Goal: Transaction & Acquisition: Book appointment/travel/reservation

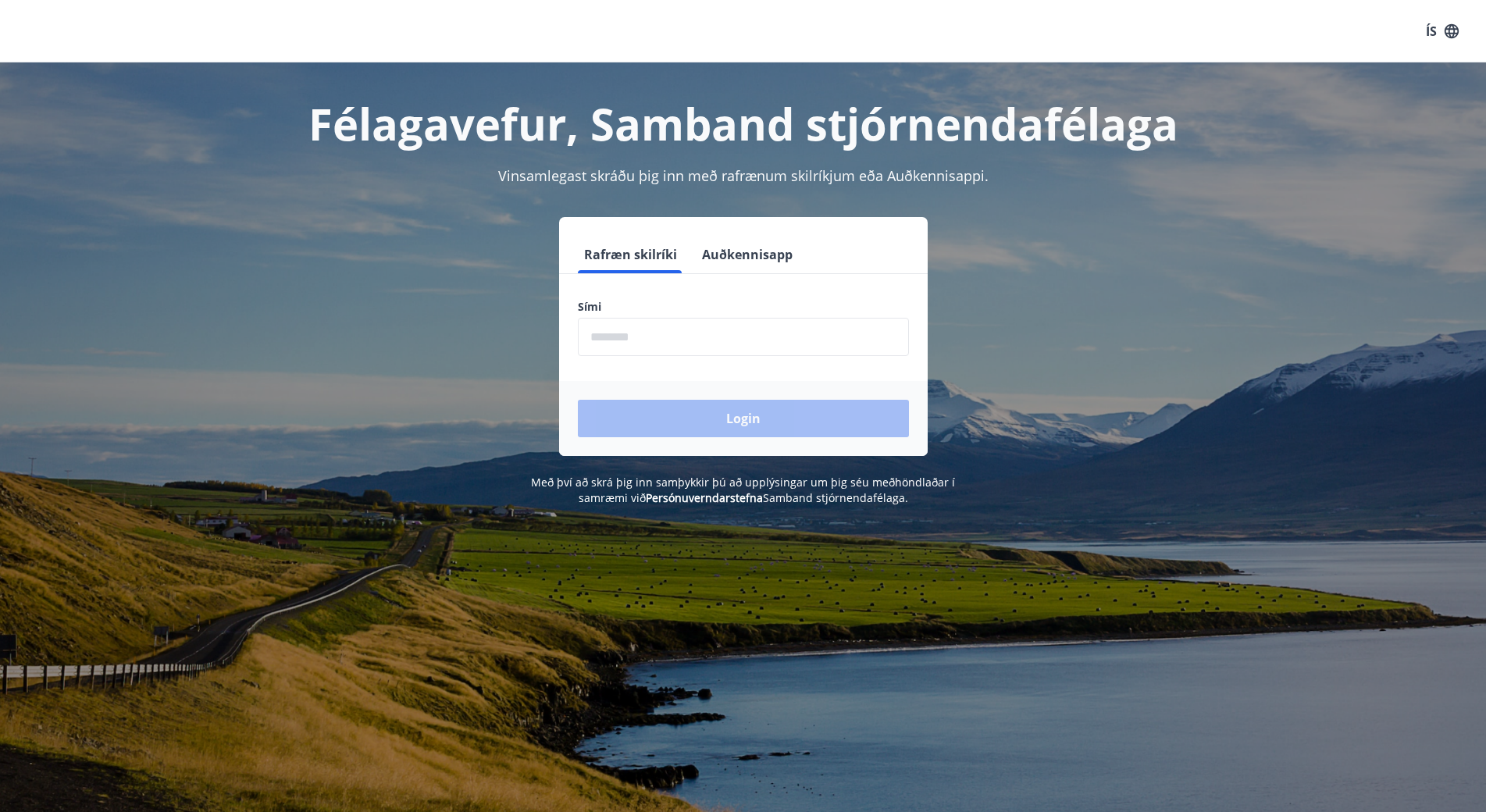
click at [708, 343] on input "phone" at bounding box center [744, 337] width 331 height 38
type input "********"
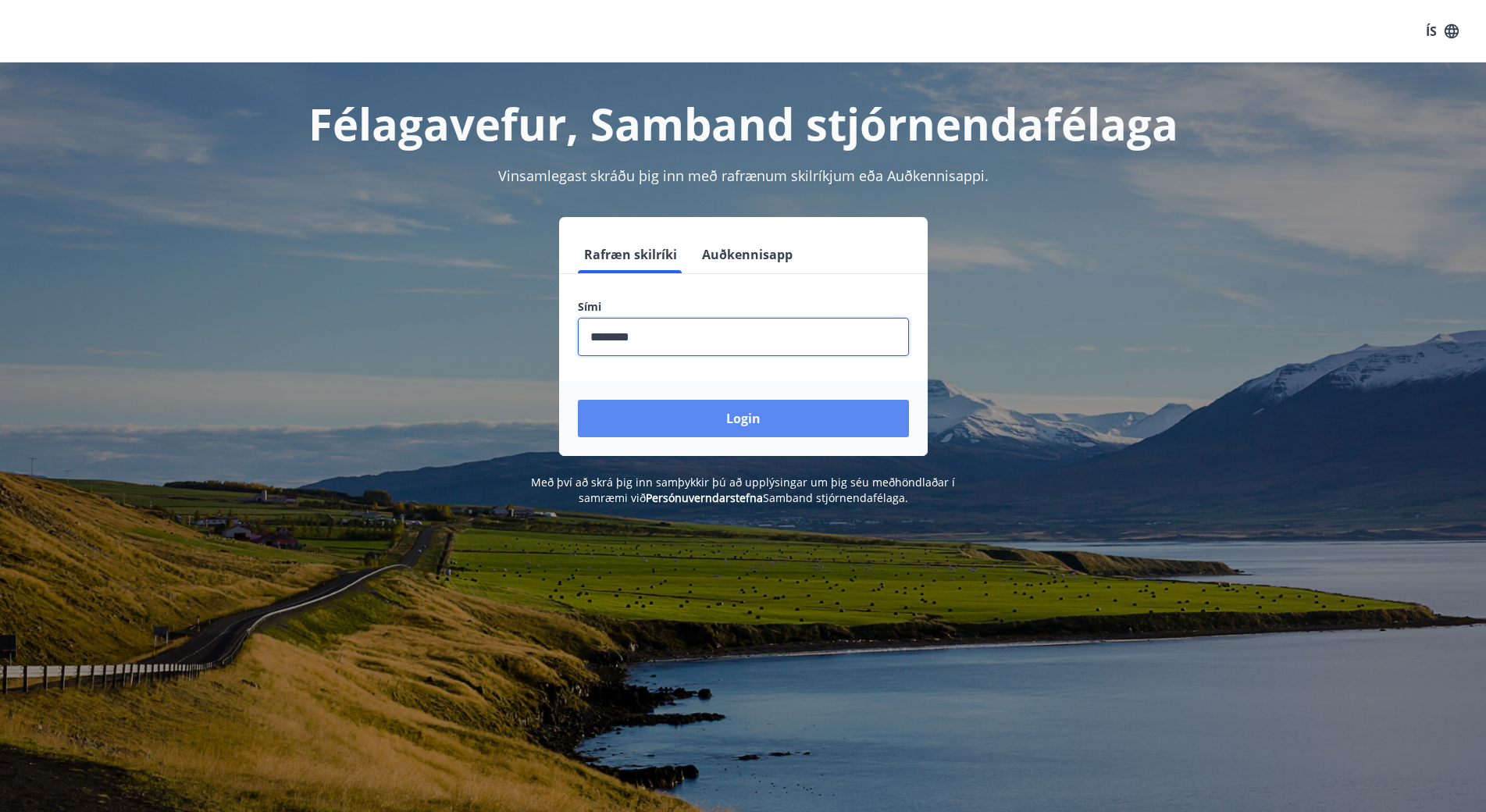
click at [706, 426] on button "Login" at bounding box center [744, 419] width 331 height 38
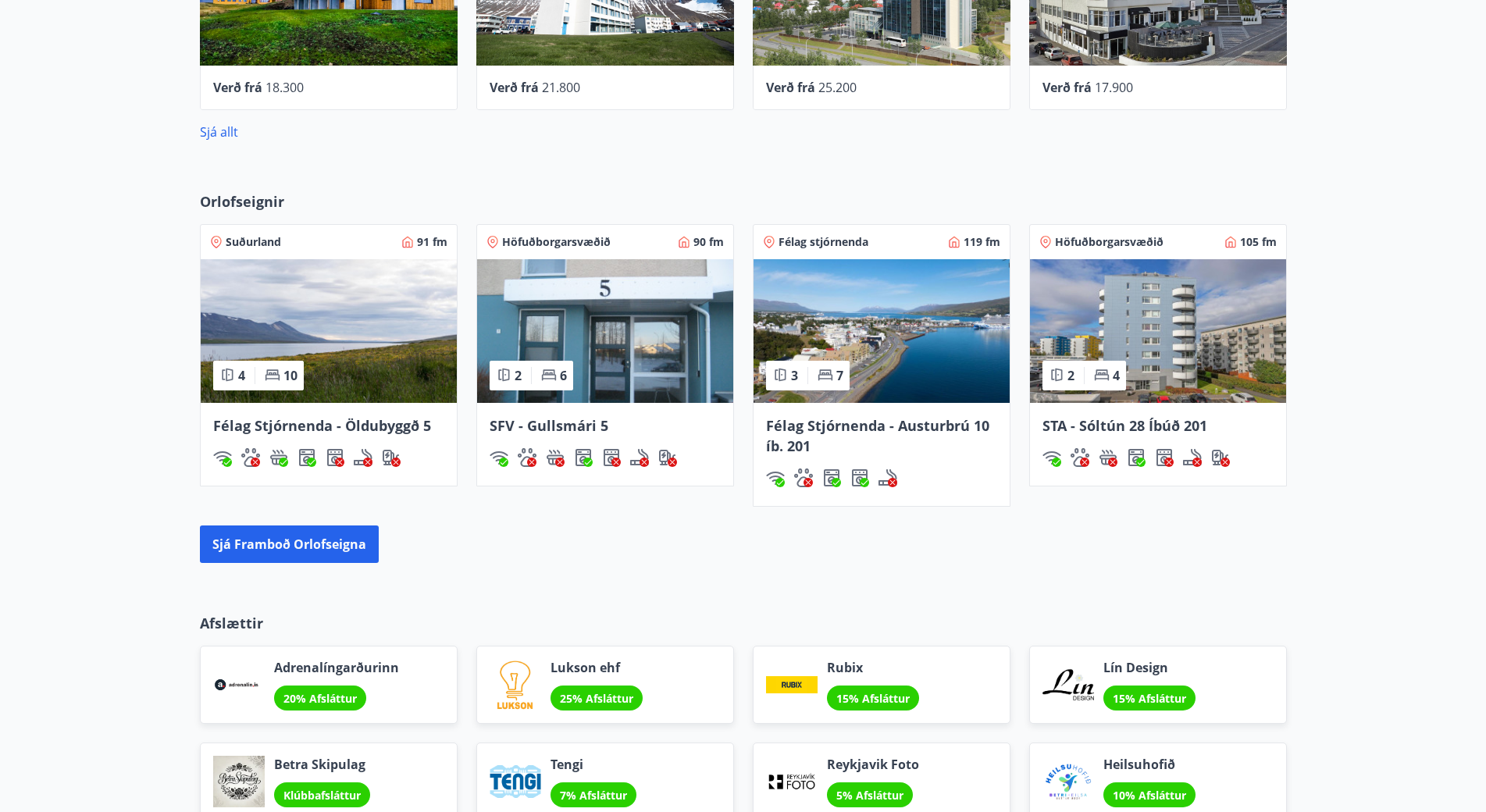
scroll to position [859, 0]
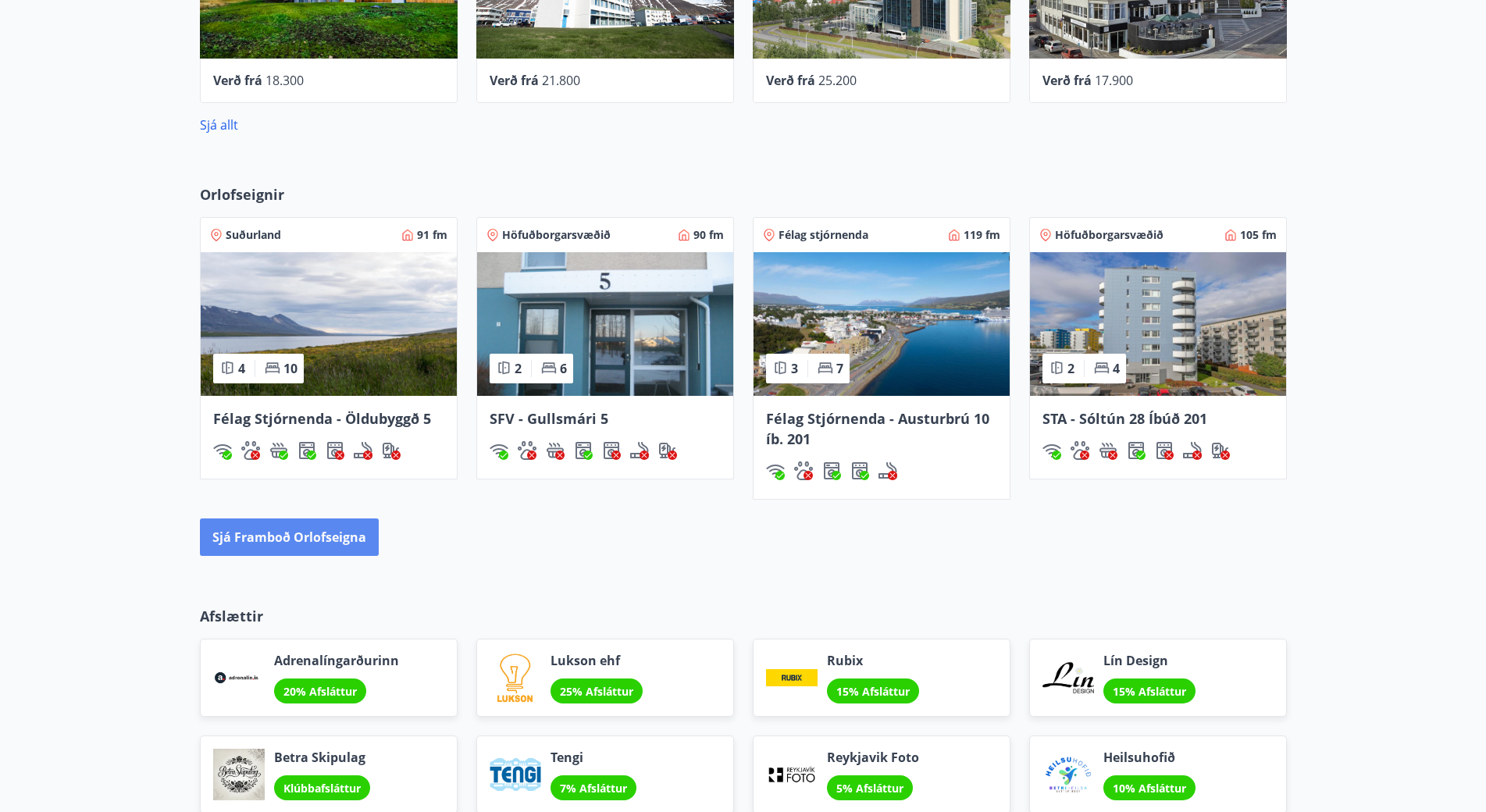
click at [284, 543] on button "Sjá framboð orlofseigna" at bounding box center [290, 537] width 179 height 38
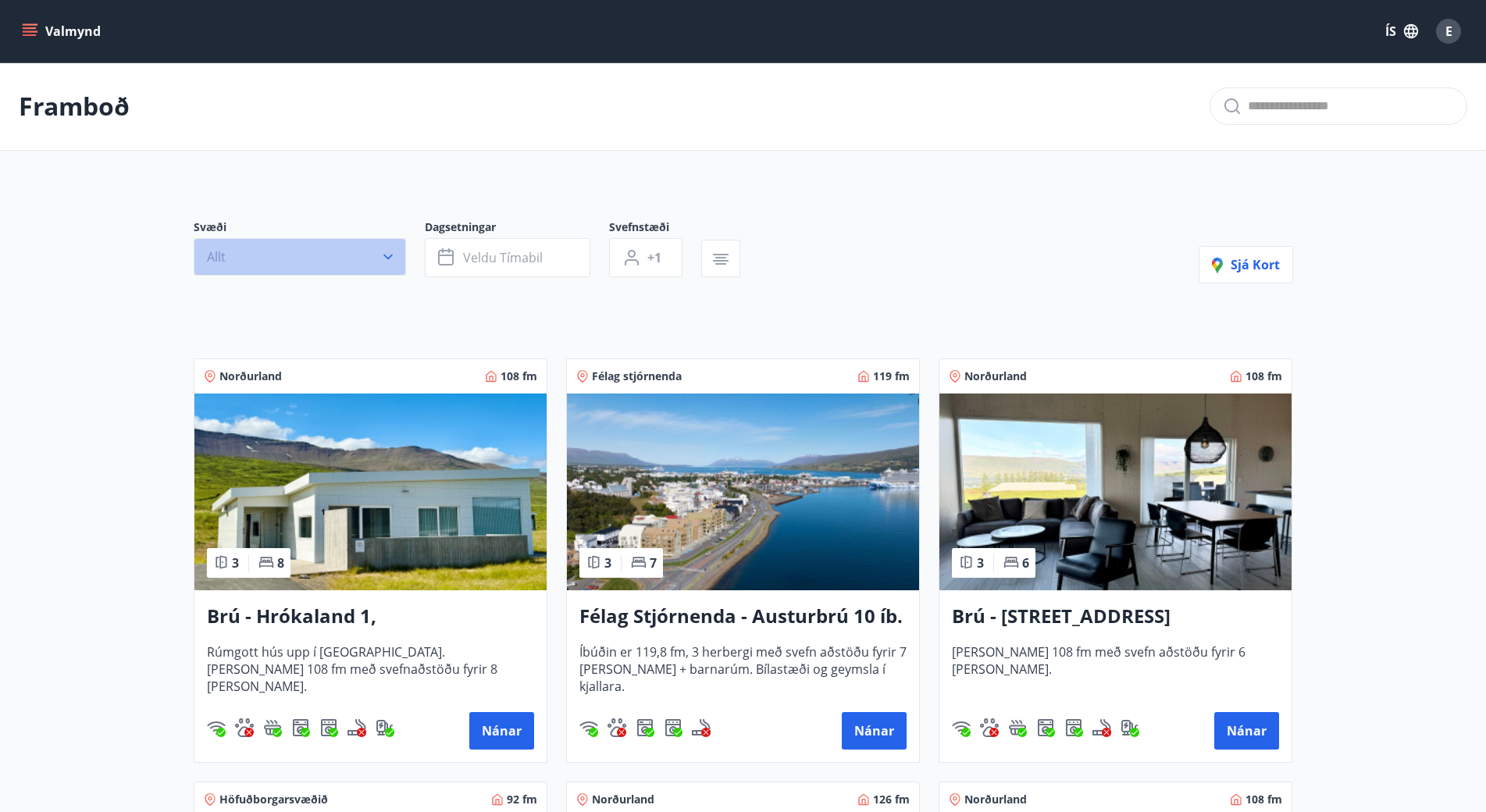
click at [390, 253] on icon "button" at bounding box center [388, 257] width 16 height 16
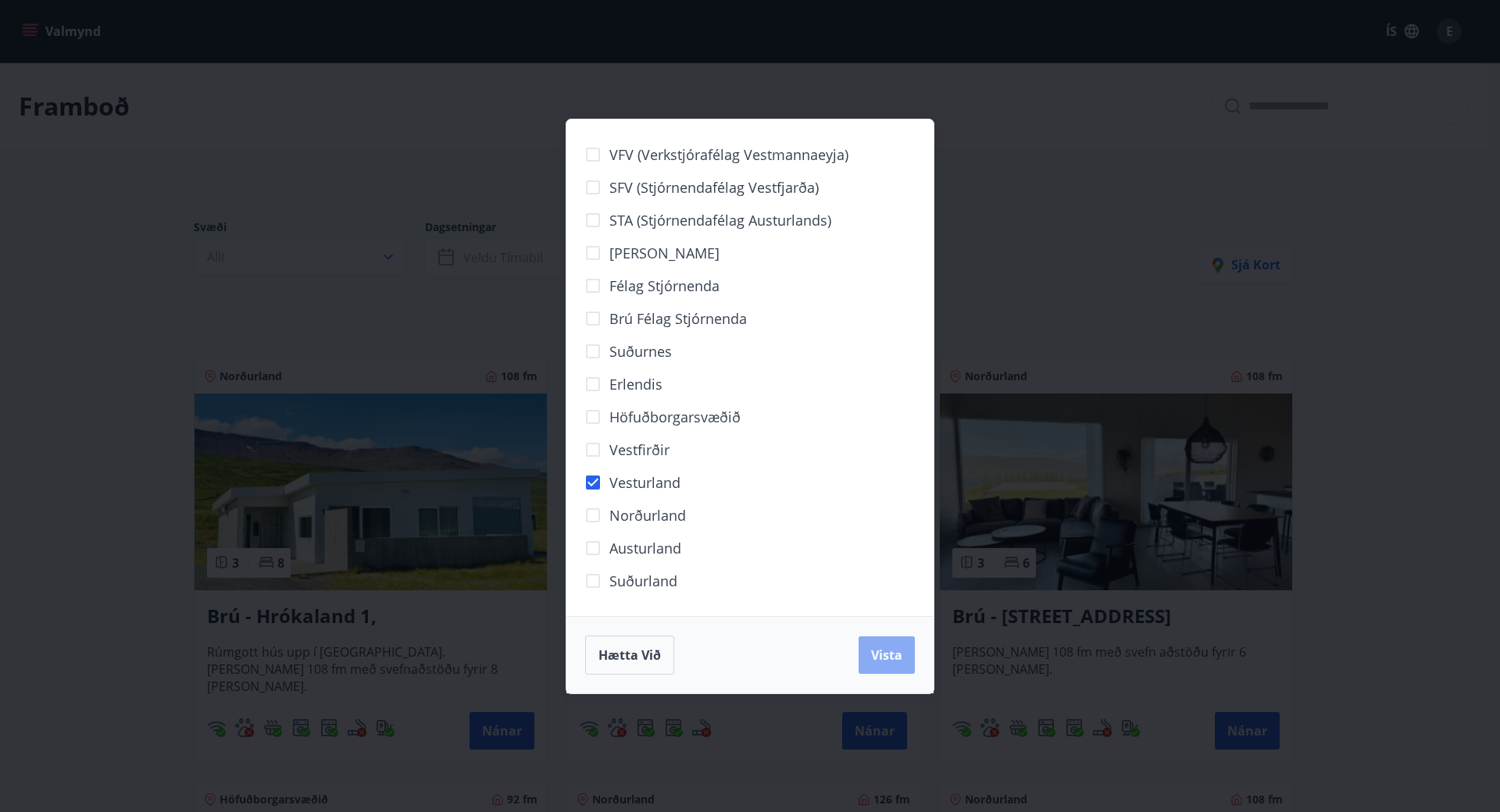
click at [875, 650] on span "Vista" at bounding box center [887, 655] width 31 height 17
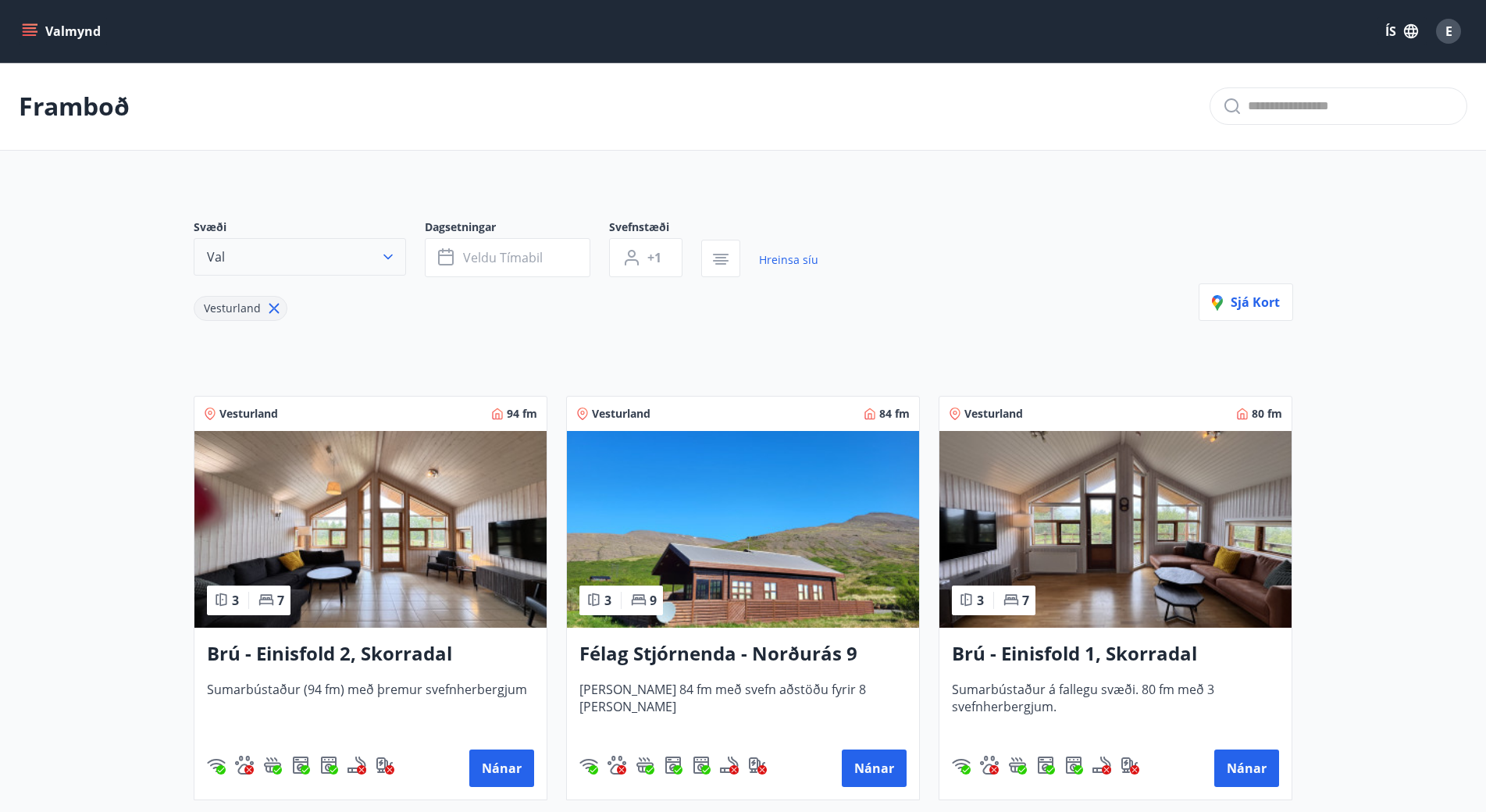
click at [390, 254] on icon "button" at bounding box center [388, 257] width 16 height 16
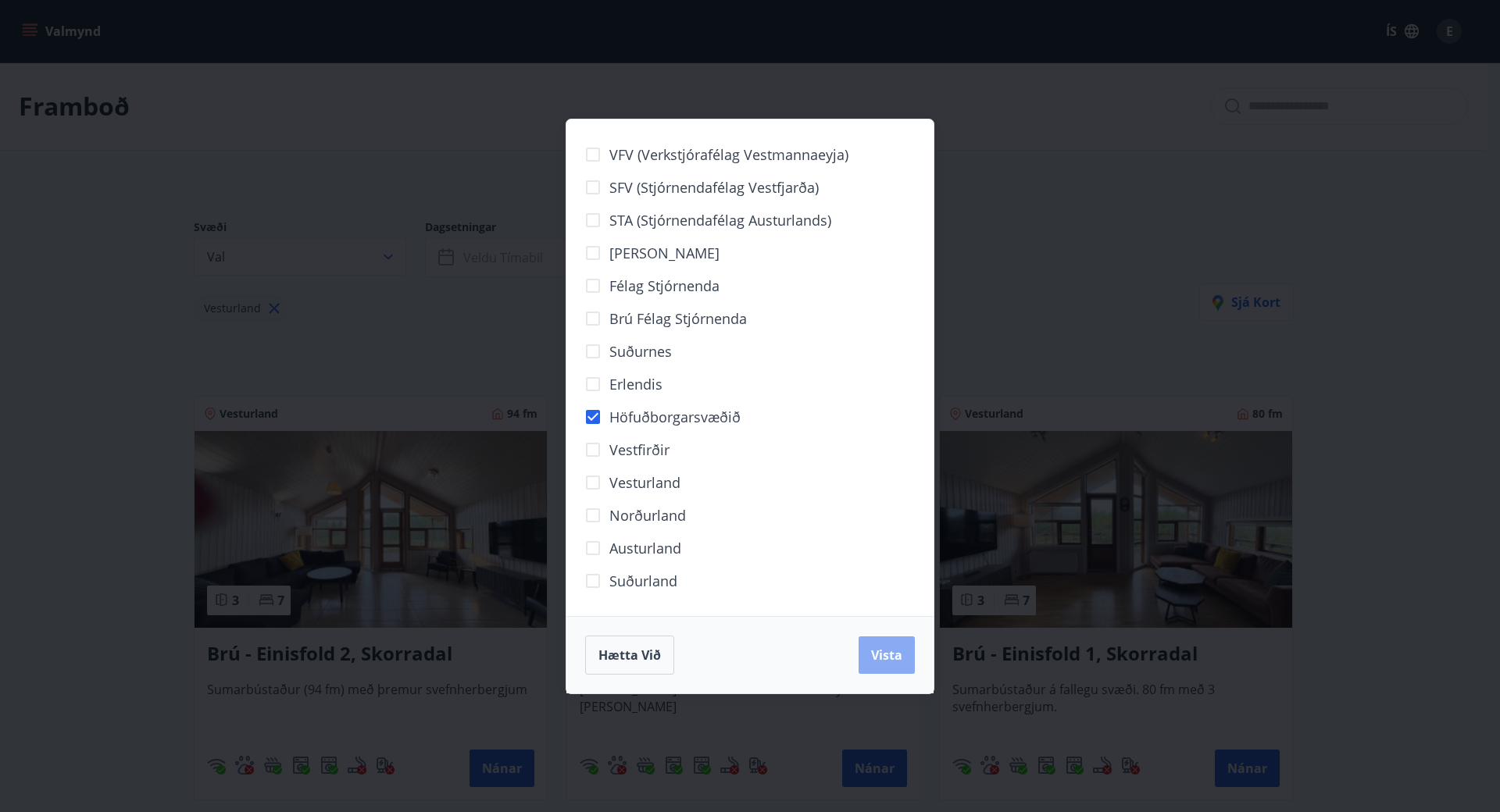
click at [890, 646] on span "Vista" at bounding box center [887, 655] width 31 height 17
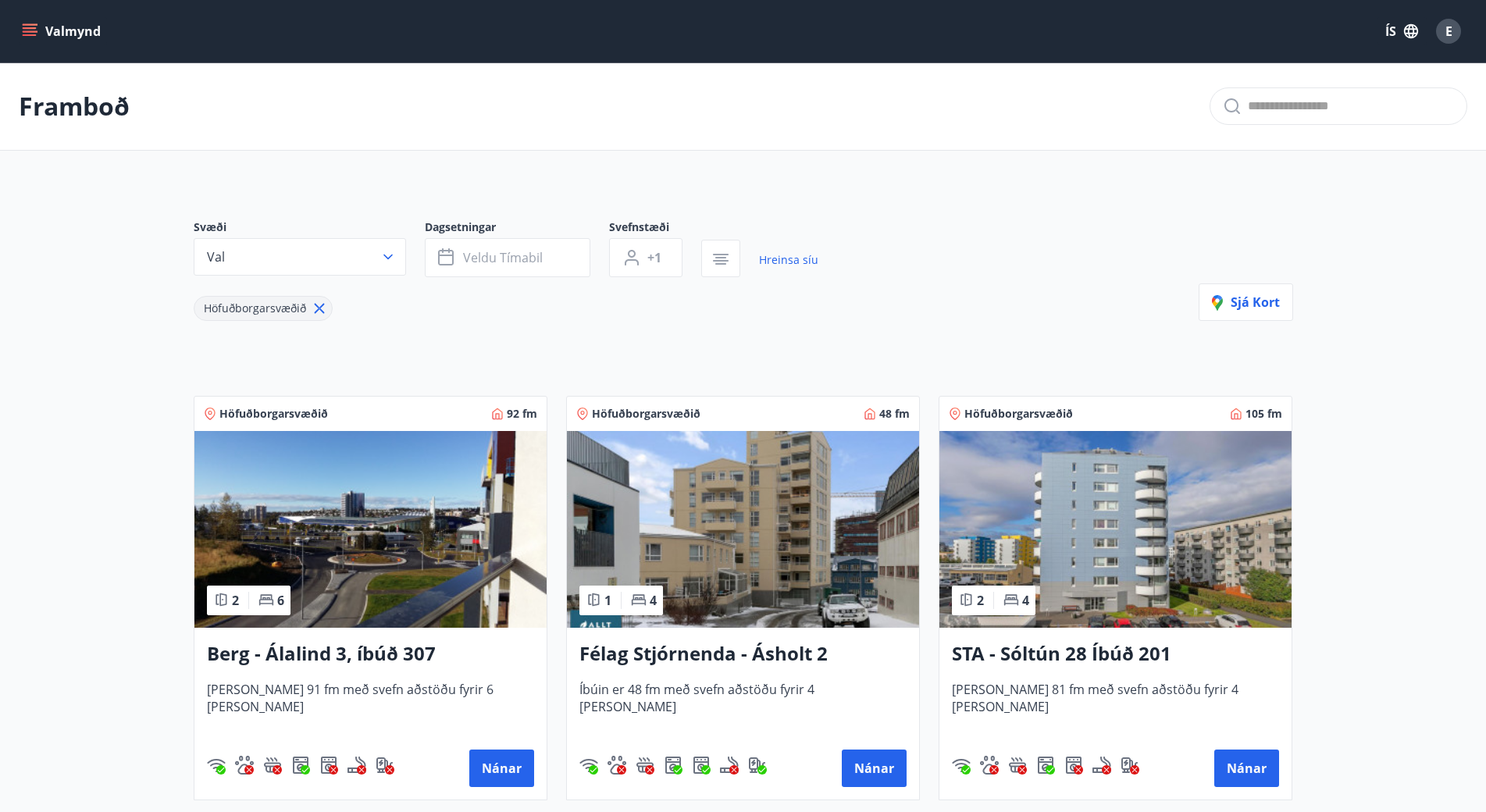
click at [796, 499] on img at bounding box center [743, 529] width 352 height 197
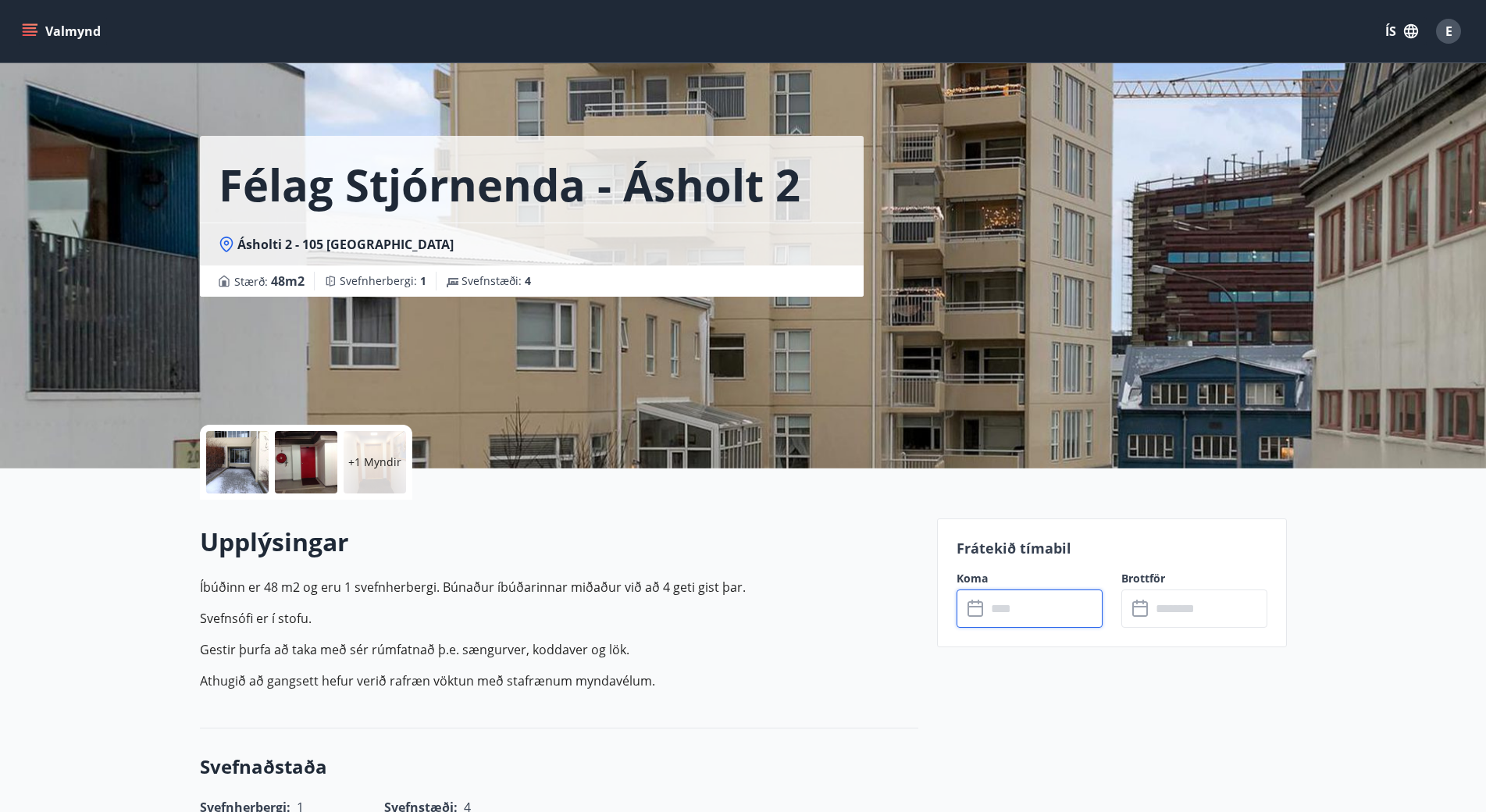
click at [1038, 614] on input "text" at bounding box center [1045, 609] width 116 height 38
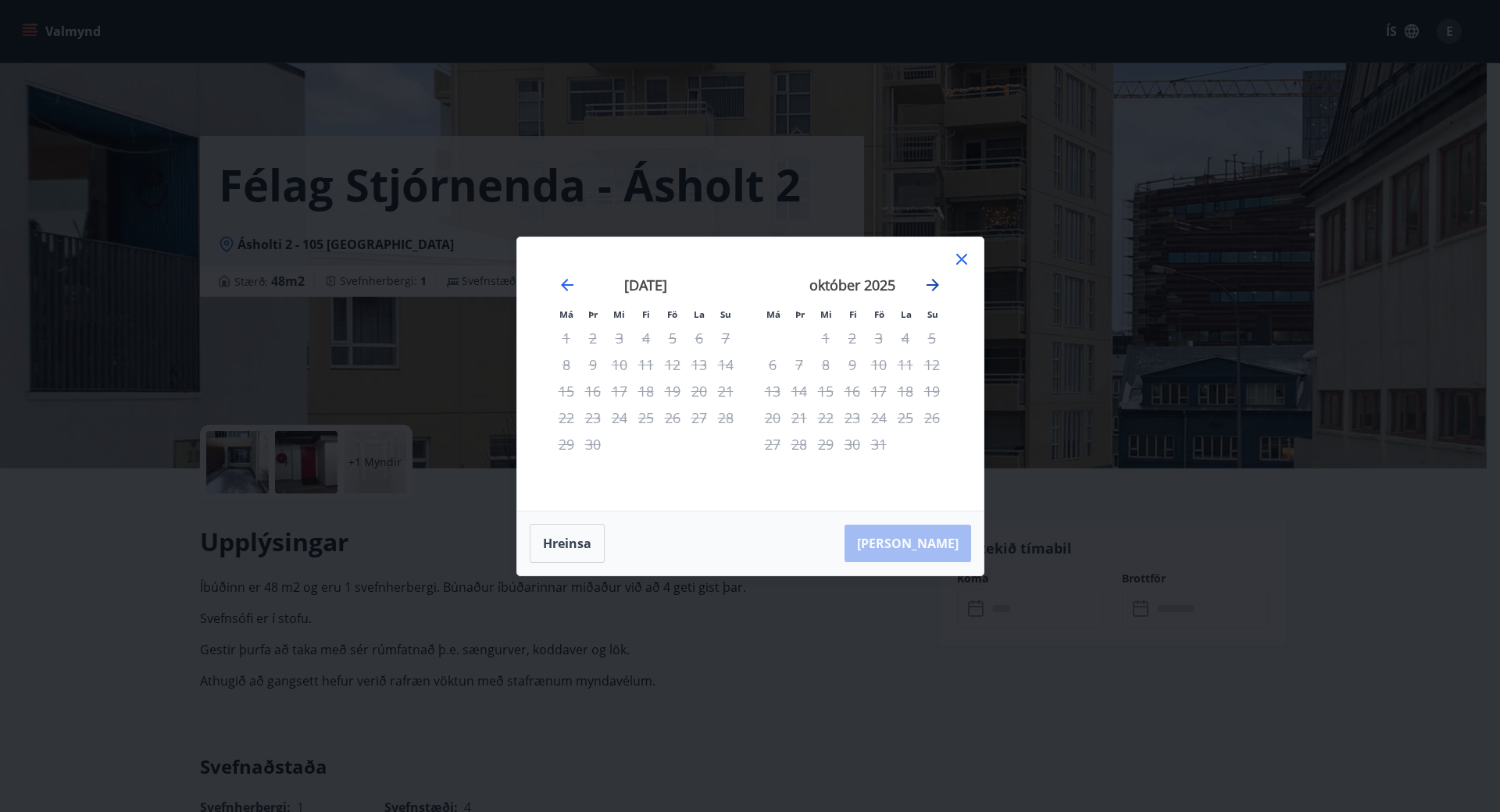
click at [931, 288] on icon "Move forward to switch to the next month." at bounding box center [933, 285] width 19 height 19
click at [857, 390] on div "18" at bounding box center [853, 391] width 27 height 27
click at [776, 416] on div "22" at bounding box center [773, 418] width 27 height 27
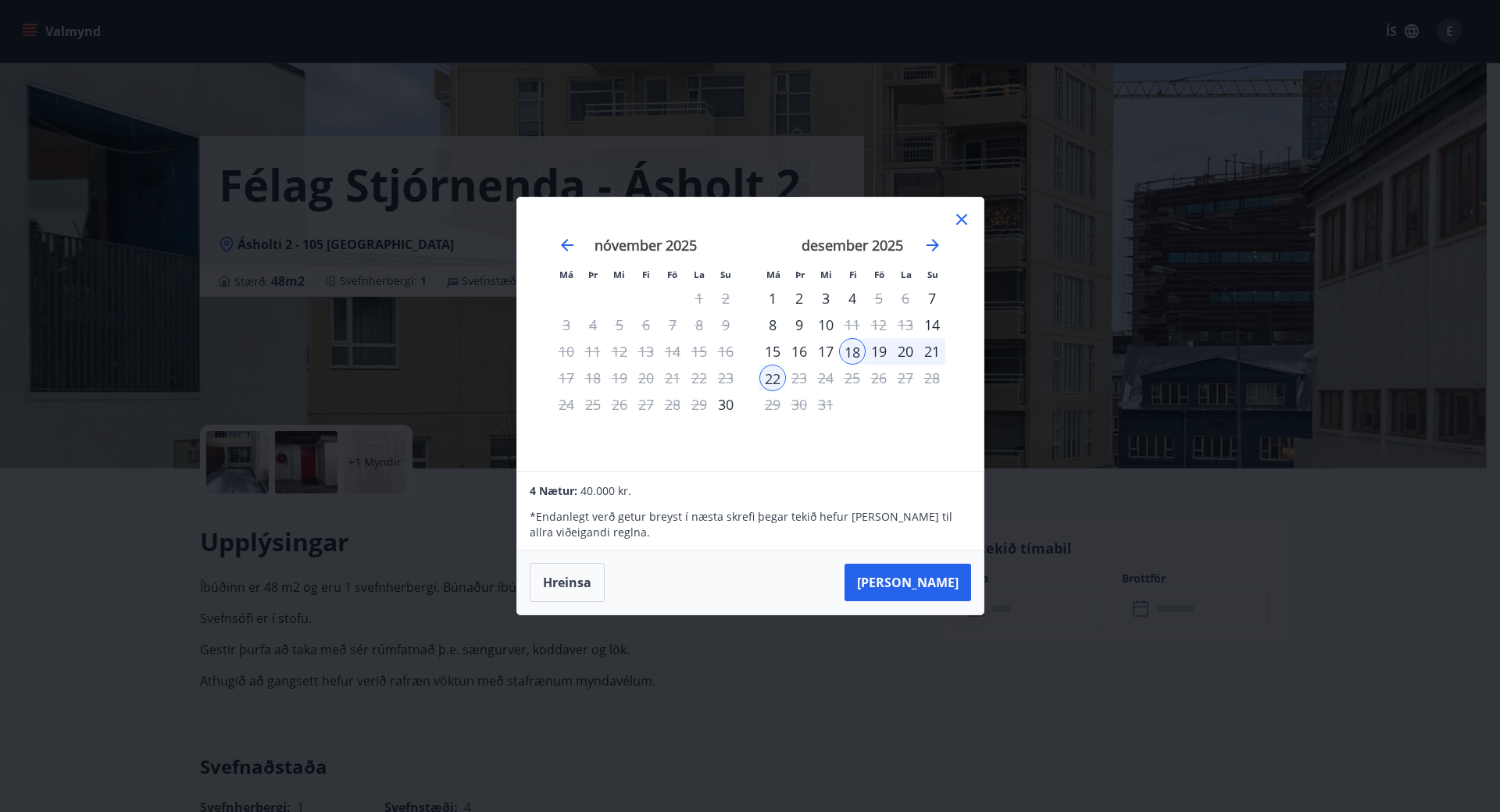
click at [961, 216] on icon at bounding box center [962, 219] width 19 height 19
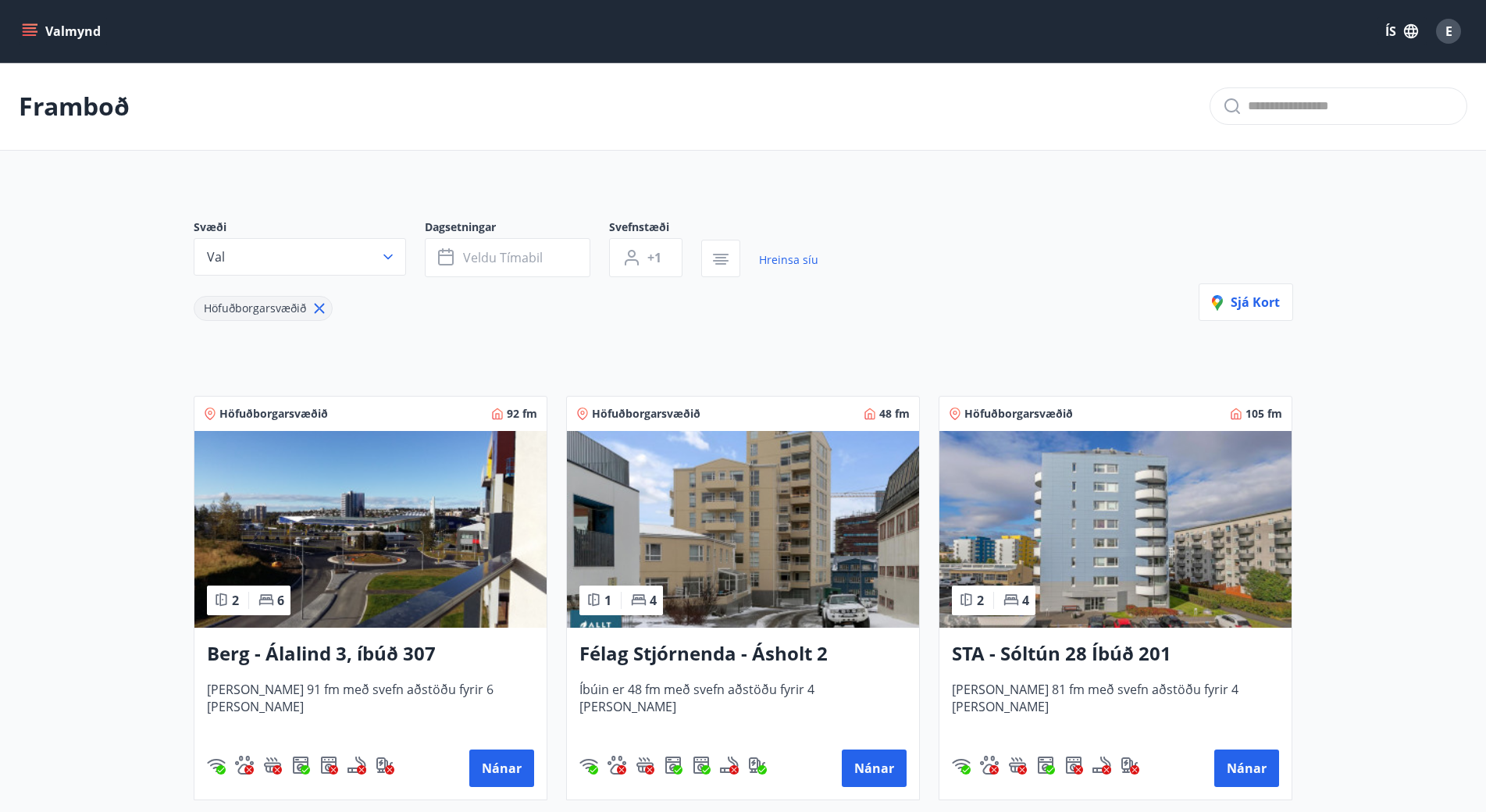
click at [369, 530] on img at bounding box center [371, 529] width 352 height 197
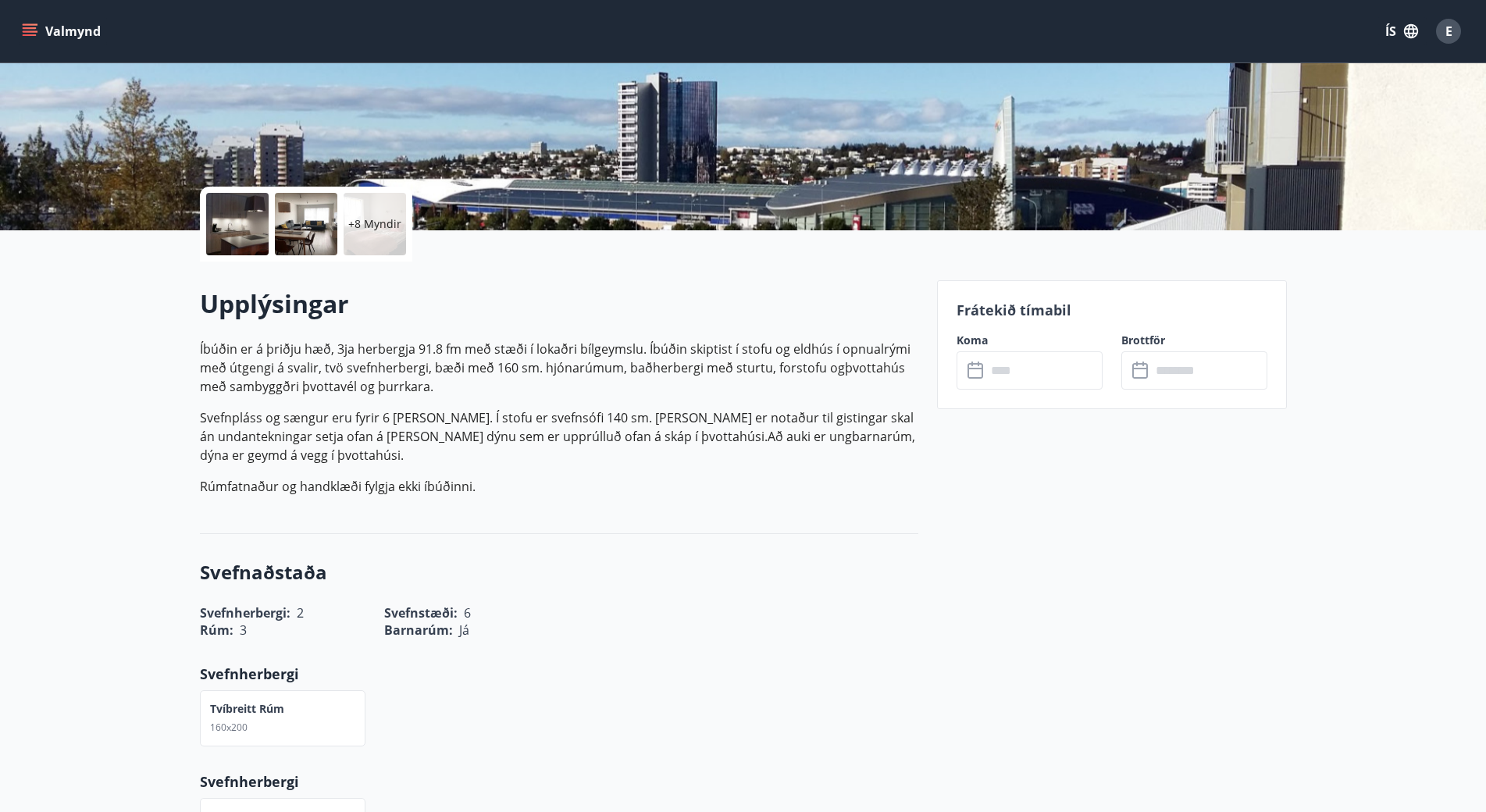
scroll to position [313, 0]
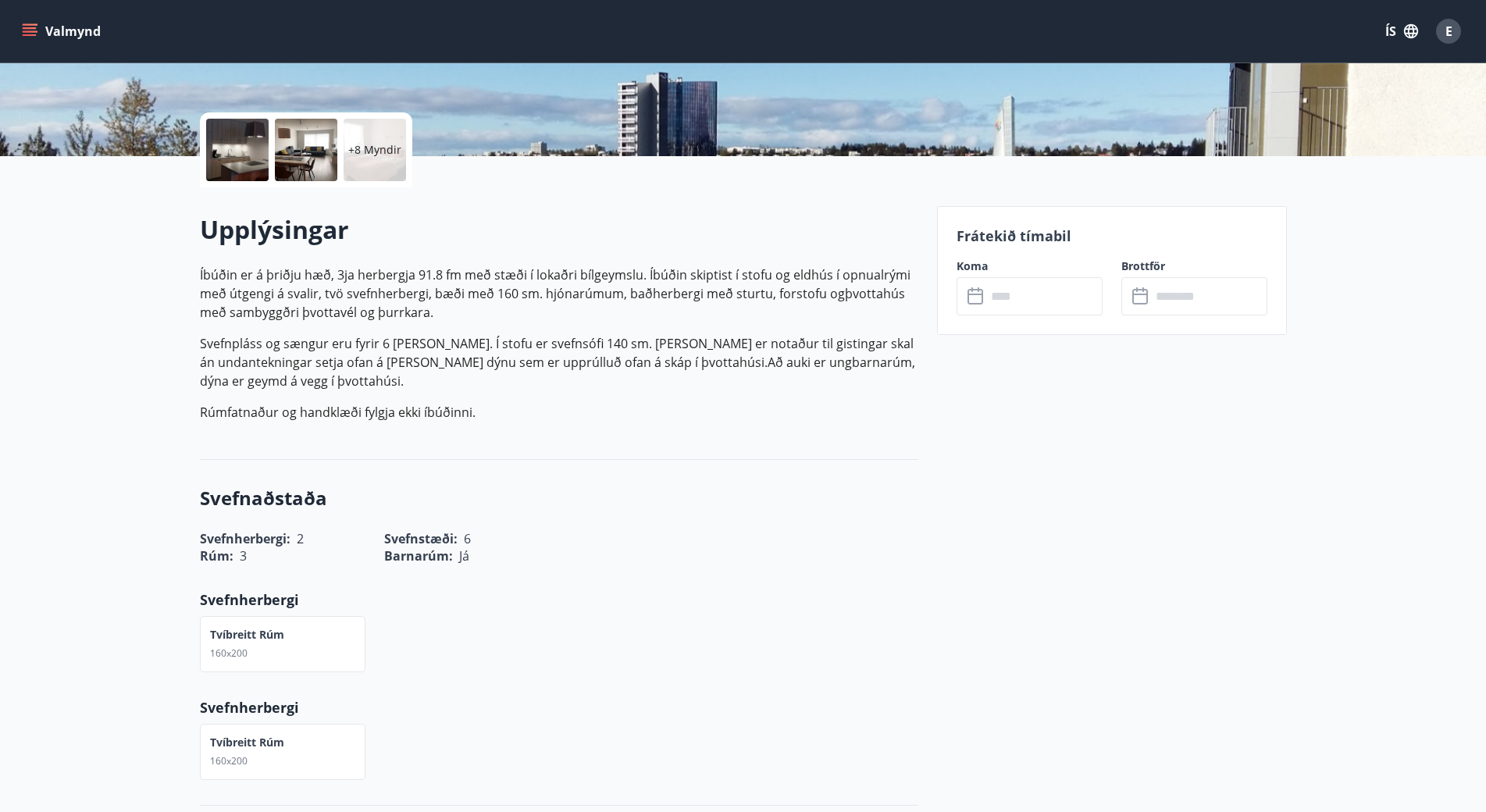
click at [985, 302] on icon at bounding box center [977, 297] width 19 height 19
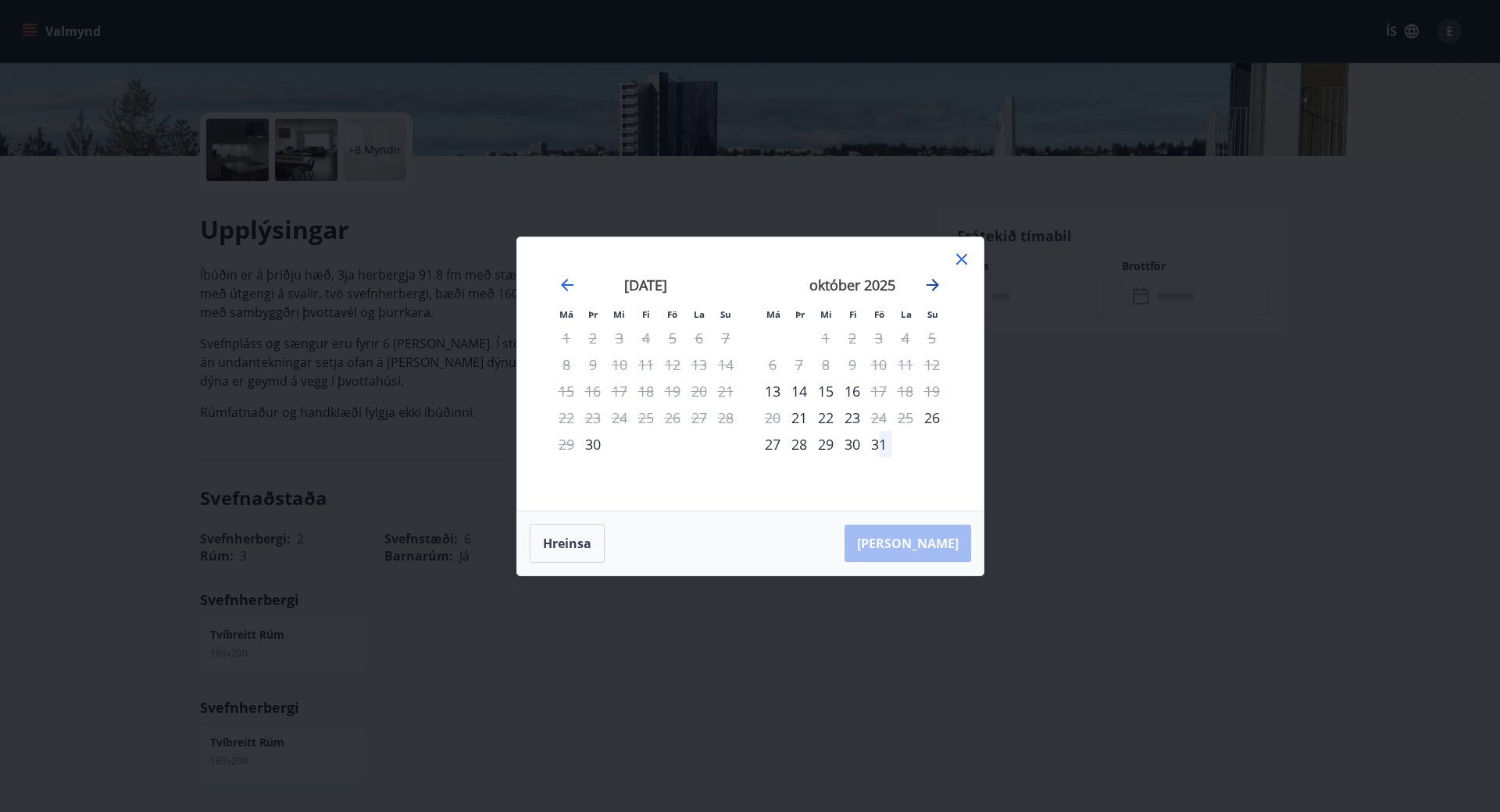
click at [929, 288] on icon "Move forward to switch to the next month." at bounding box center [933, 285] width 19 height 19
click at [965, 262] on icon at bounding box center [962, 259] width 11 height 11
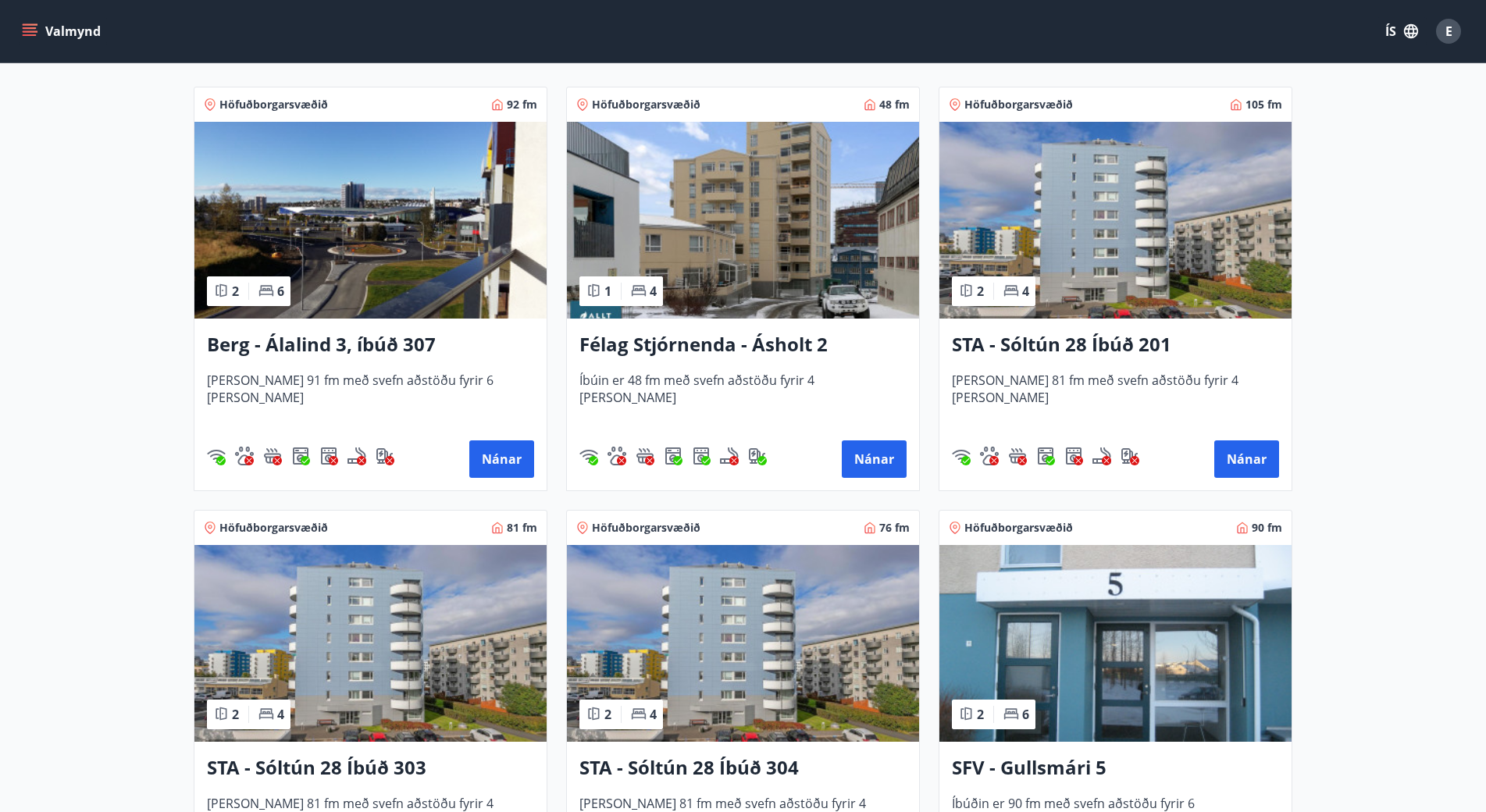
scroll to position [390, 0]
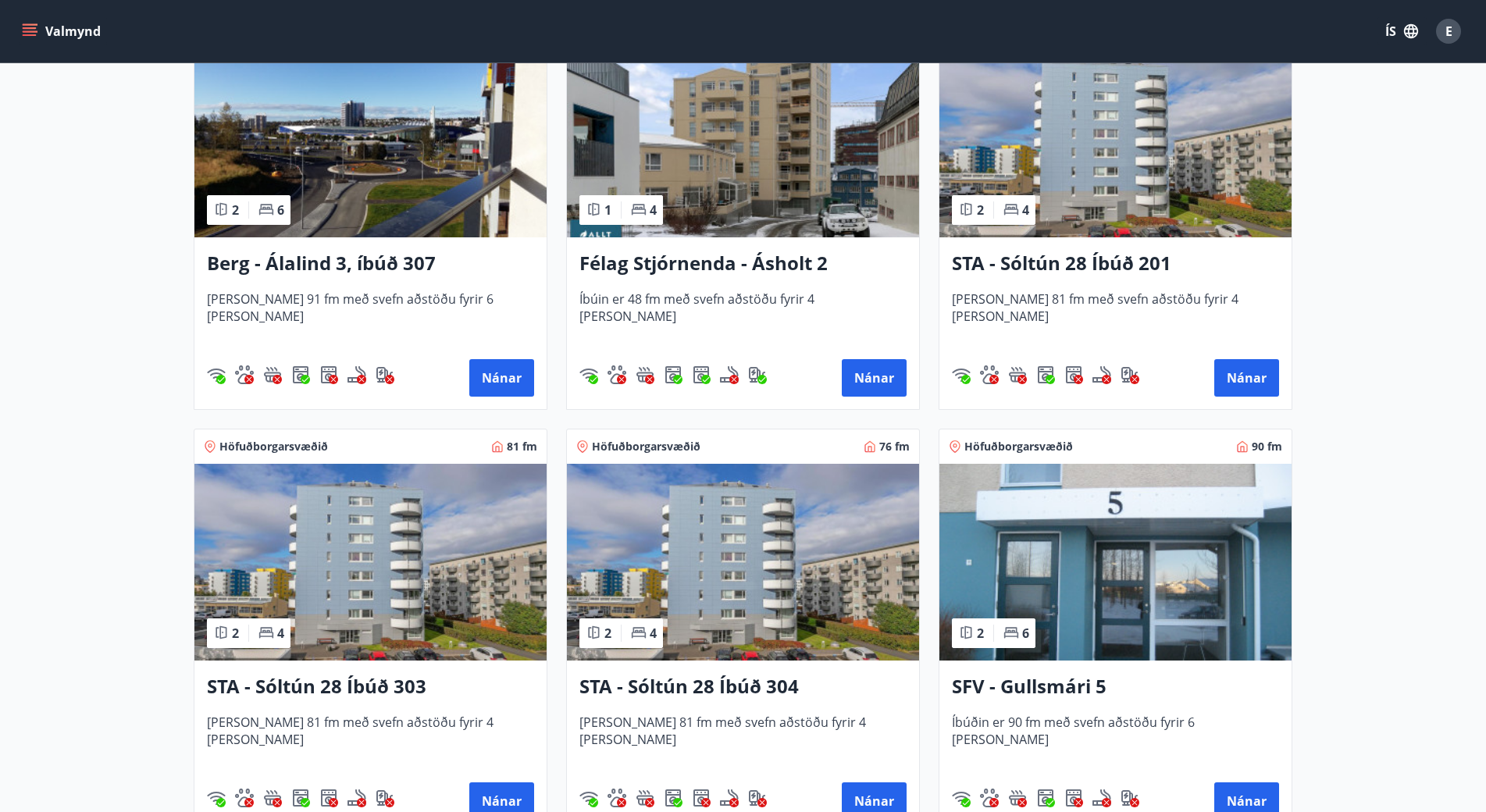
click at [1140, 609] on img at bounding box center [1115, 562] width 352 height 197
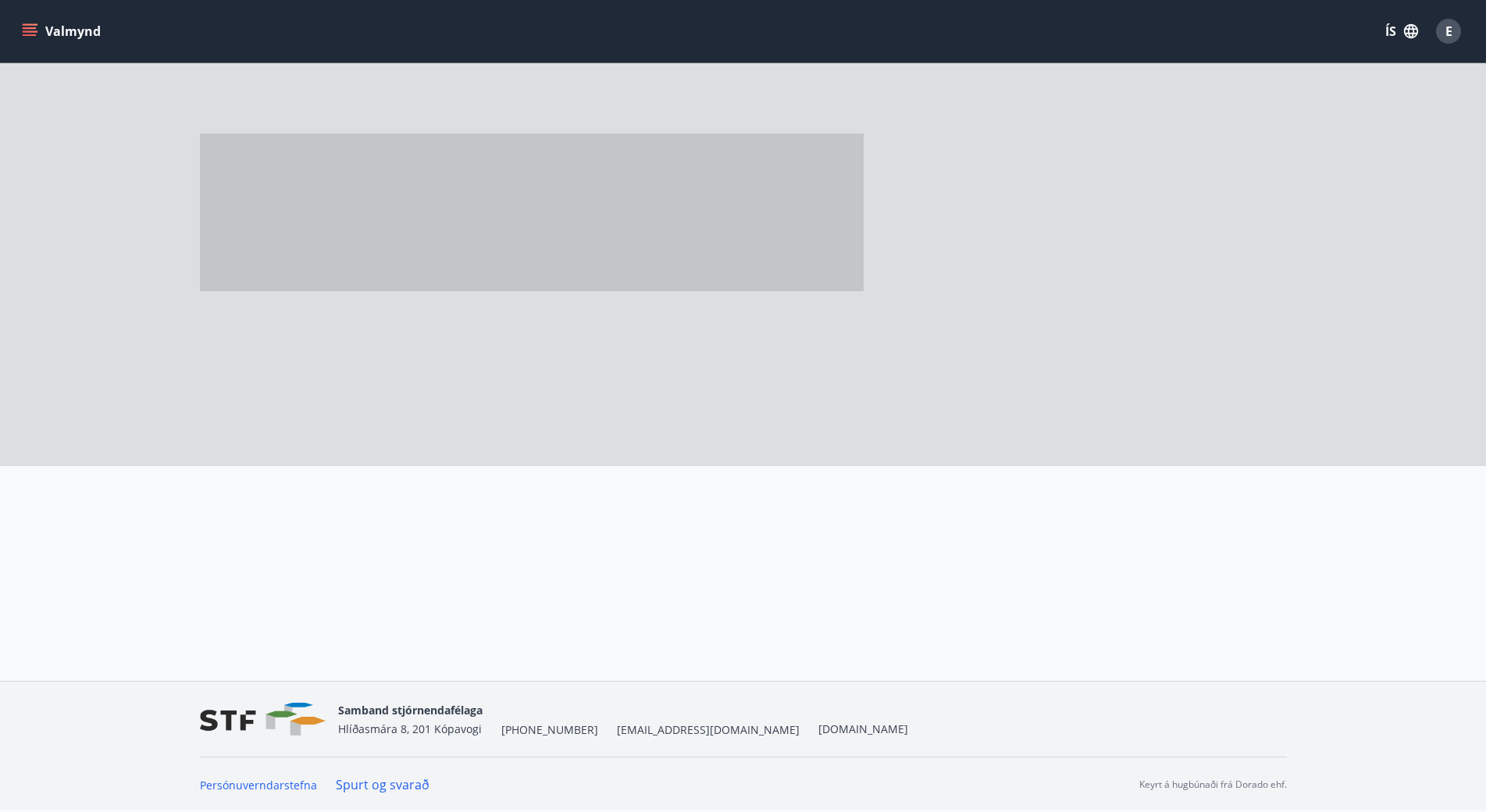
scroll to position [2, 0]
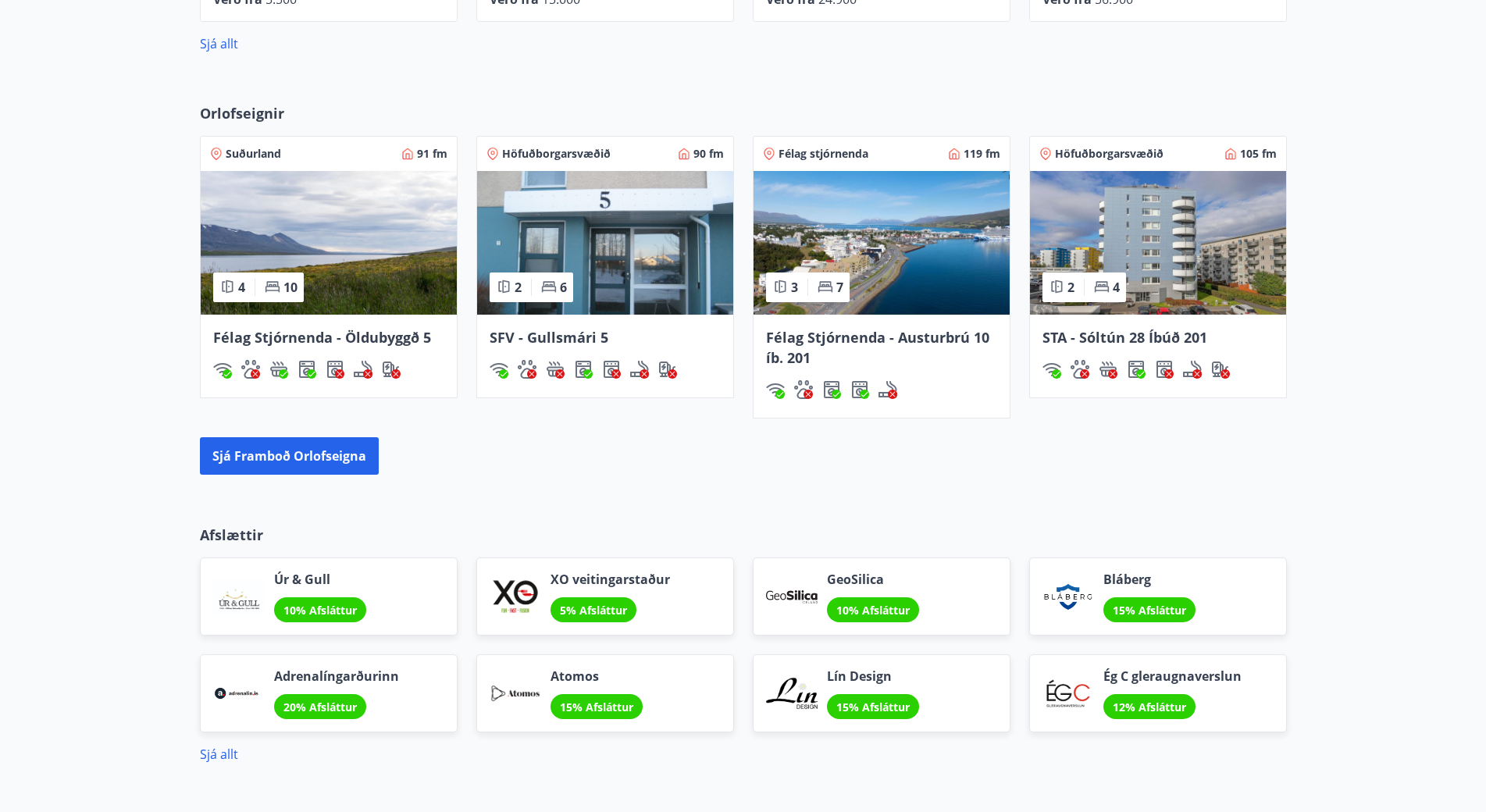
scroll to position [929, 0]
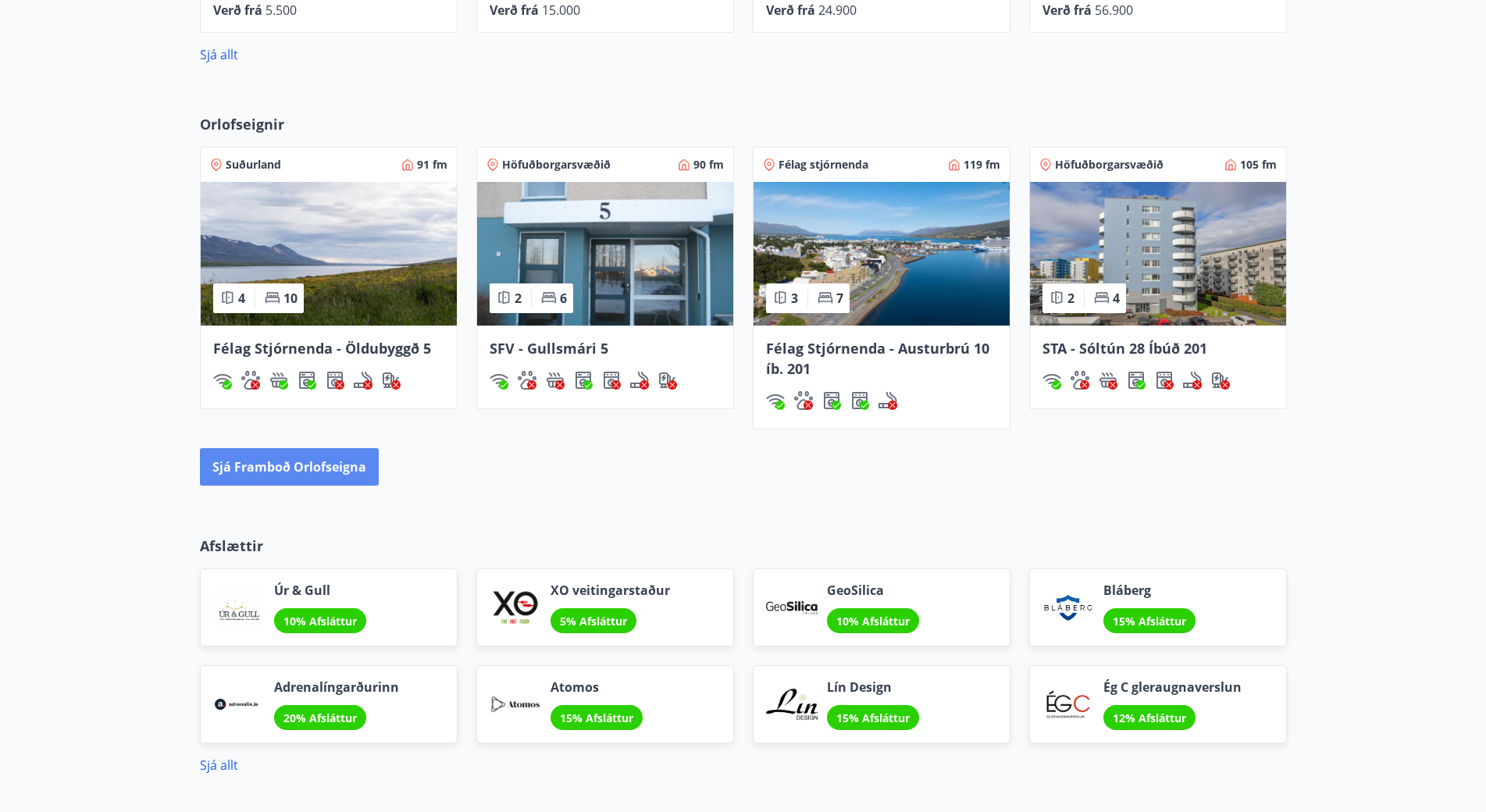
click at [316, 474] on button "Sjá framboð orlofseigna" at bounding box center [290, 467] width 179 height 38
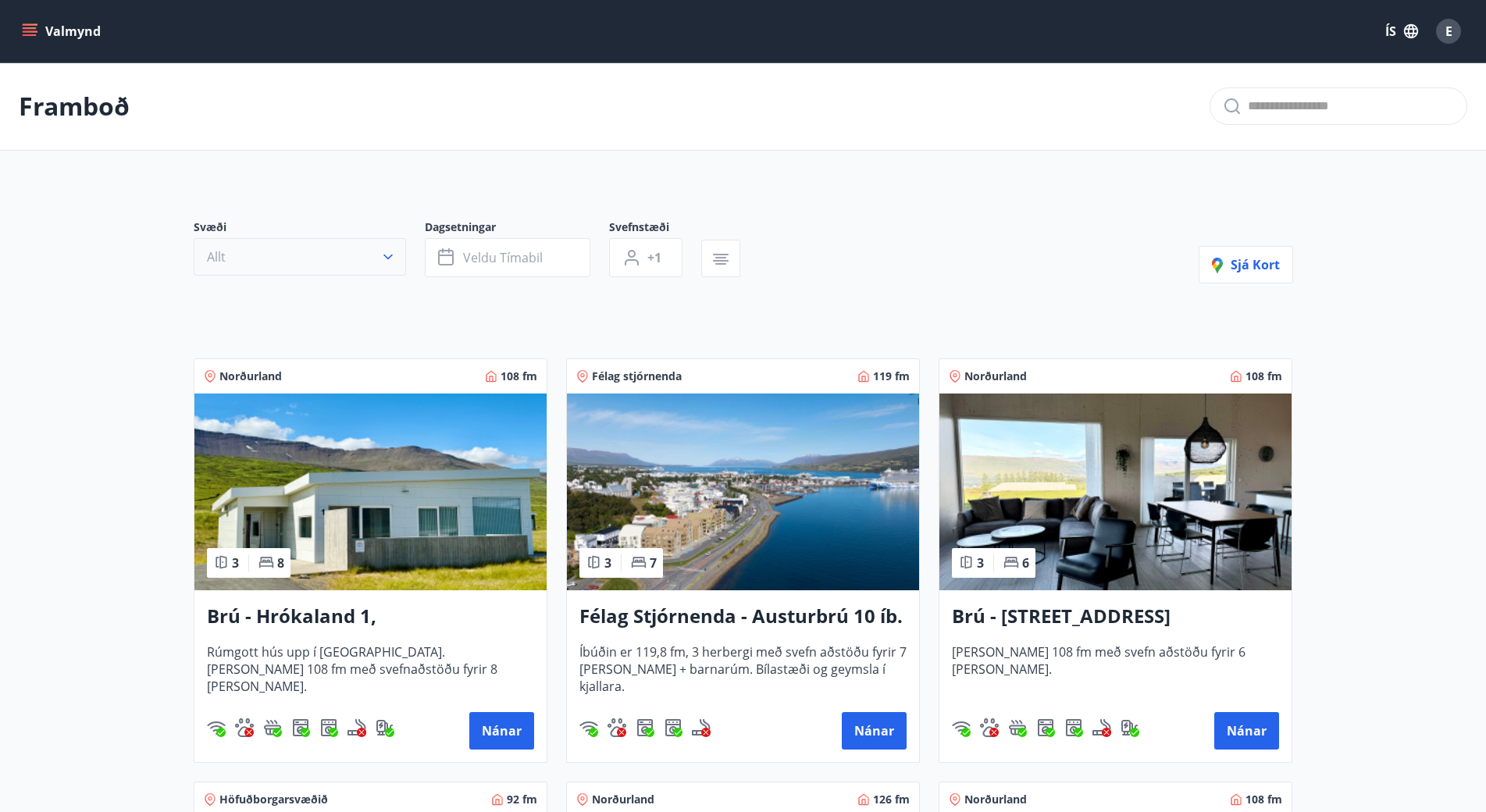
click at [392, 254] on icon "button" at bounding box center [388, 257] width 16 height 16
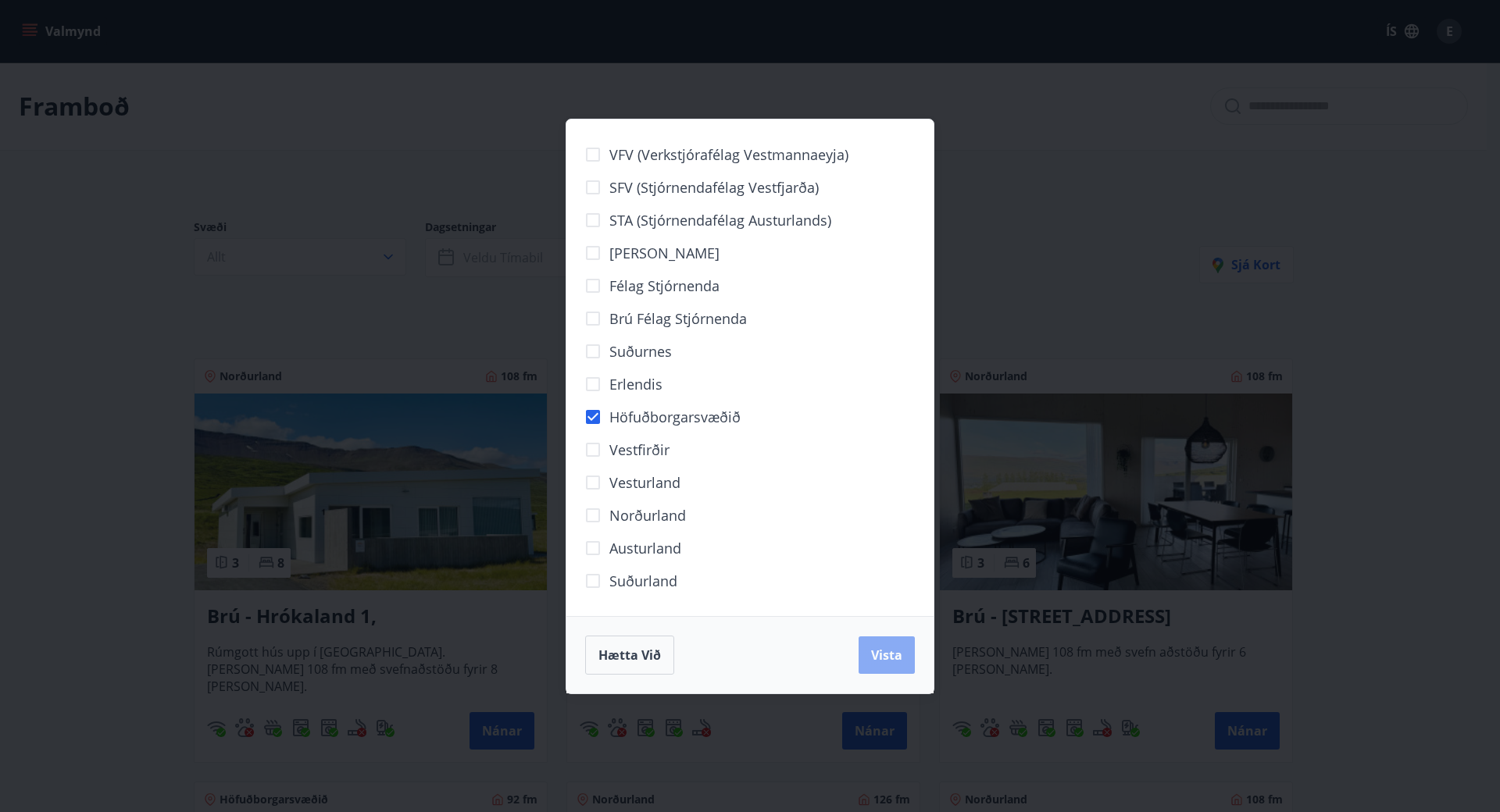
drag, startPoint x: 874, startPoint y: 652, endPoint x: 912, endPoint y: 403, distance: 251.9
click at [874, 651] on span "Vista" at bounding box center [887, 655] width 31 height 17
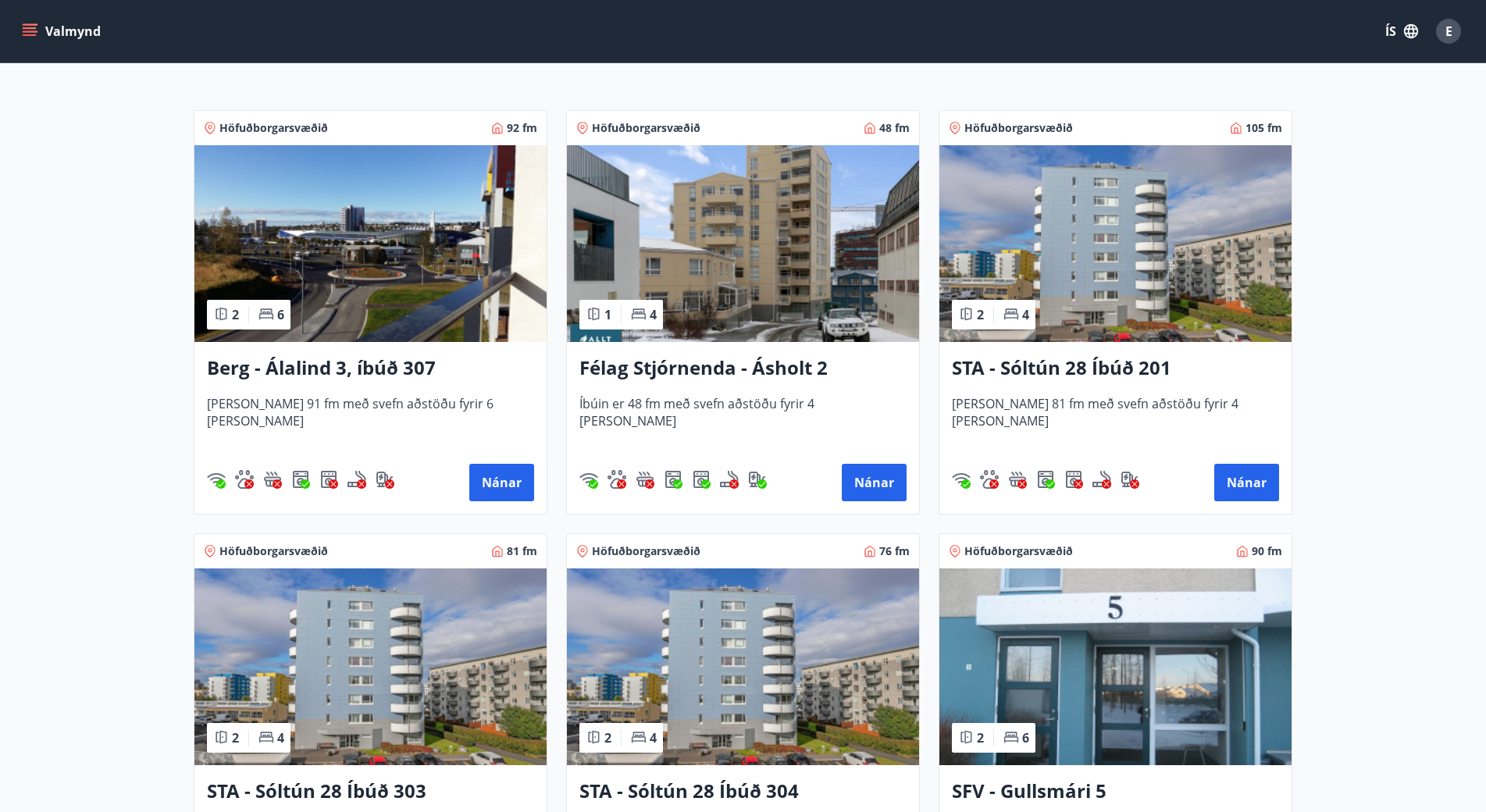
scroll to position [313, 0]
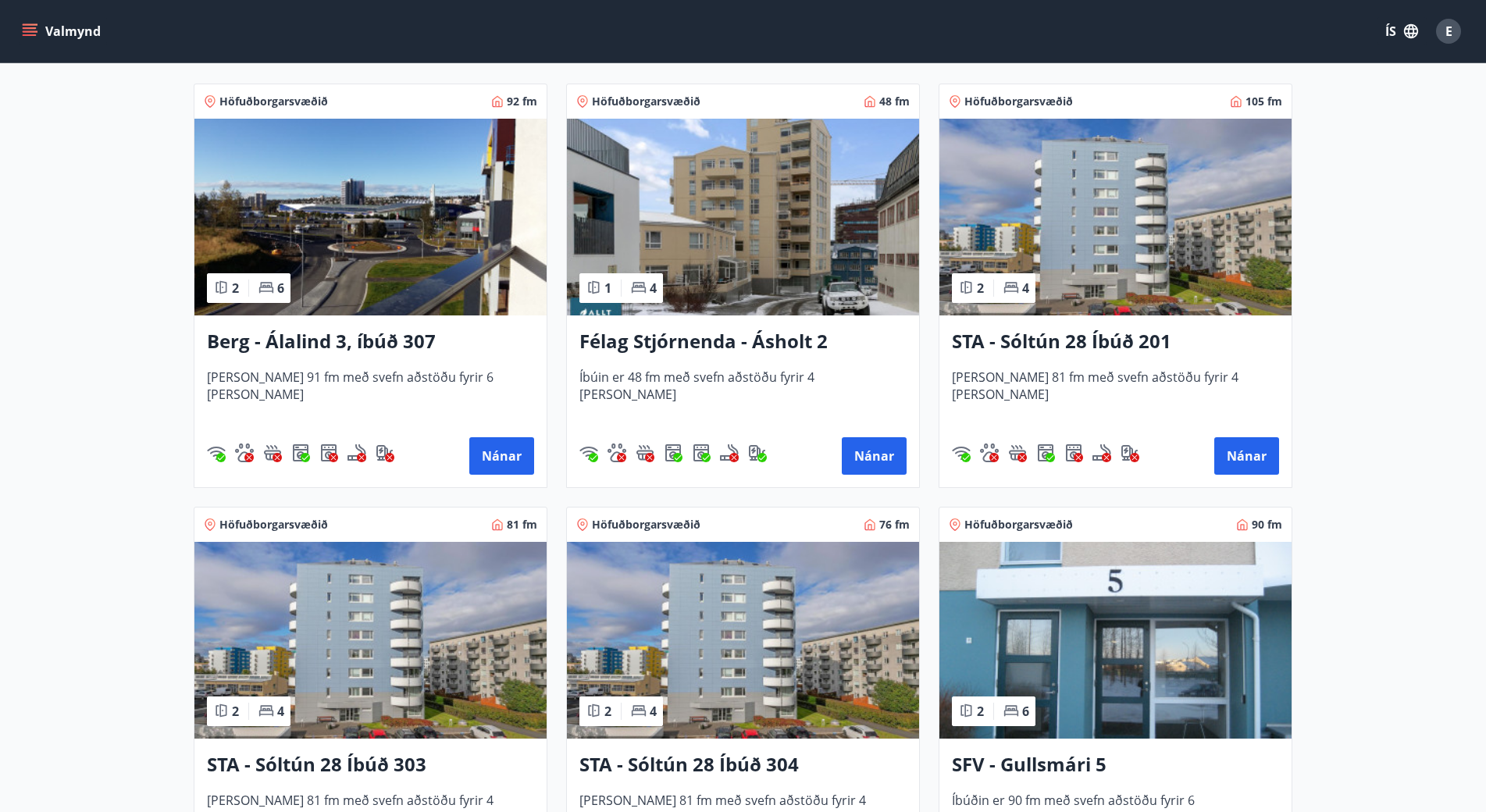
click at [1111, 711] on img at bounding box center [1115, 640] width 352 height 197
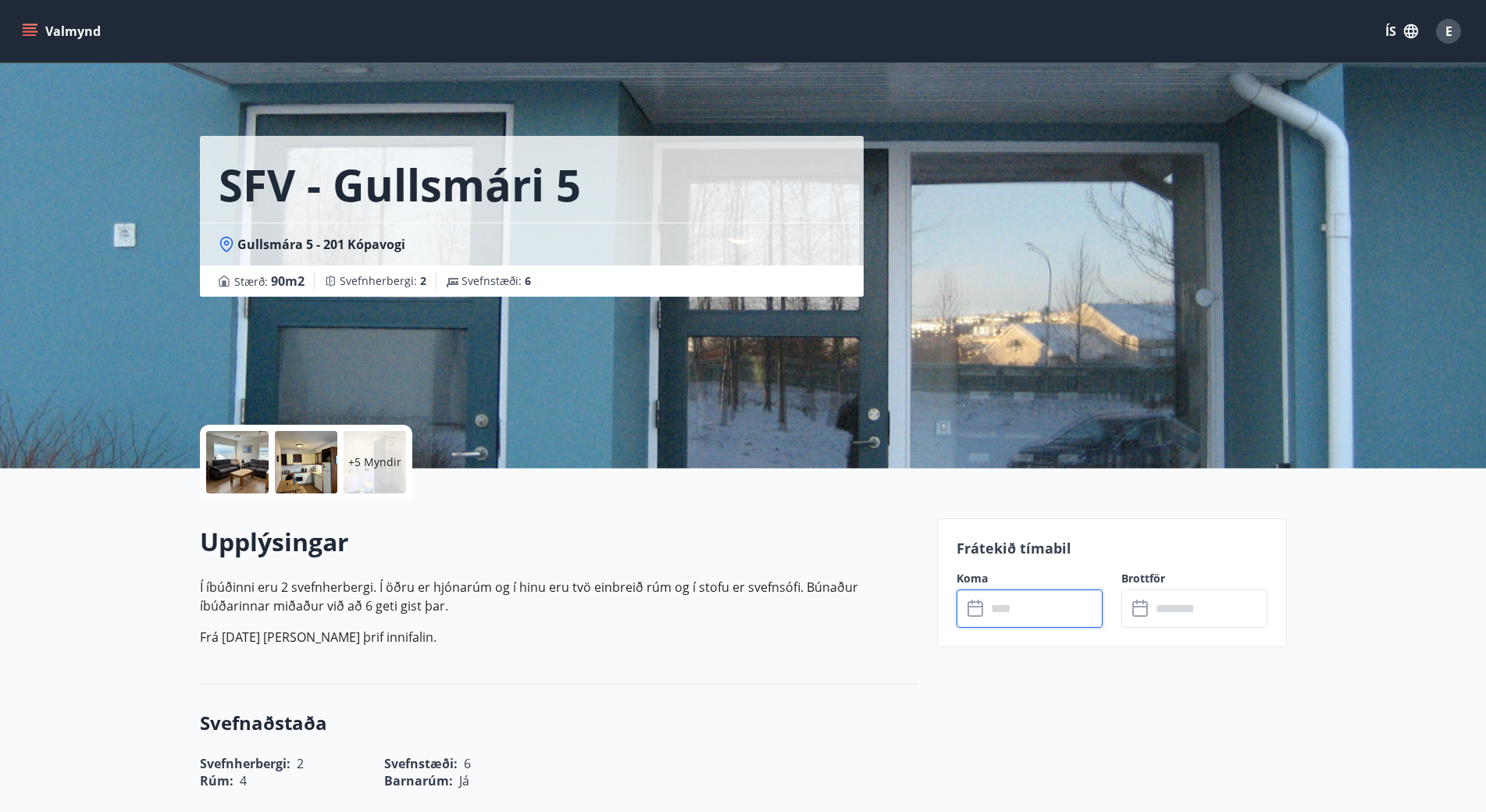
click at [1030, 602] on input "text" at bounding box center [1045, 609] width 116 height 38
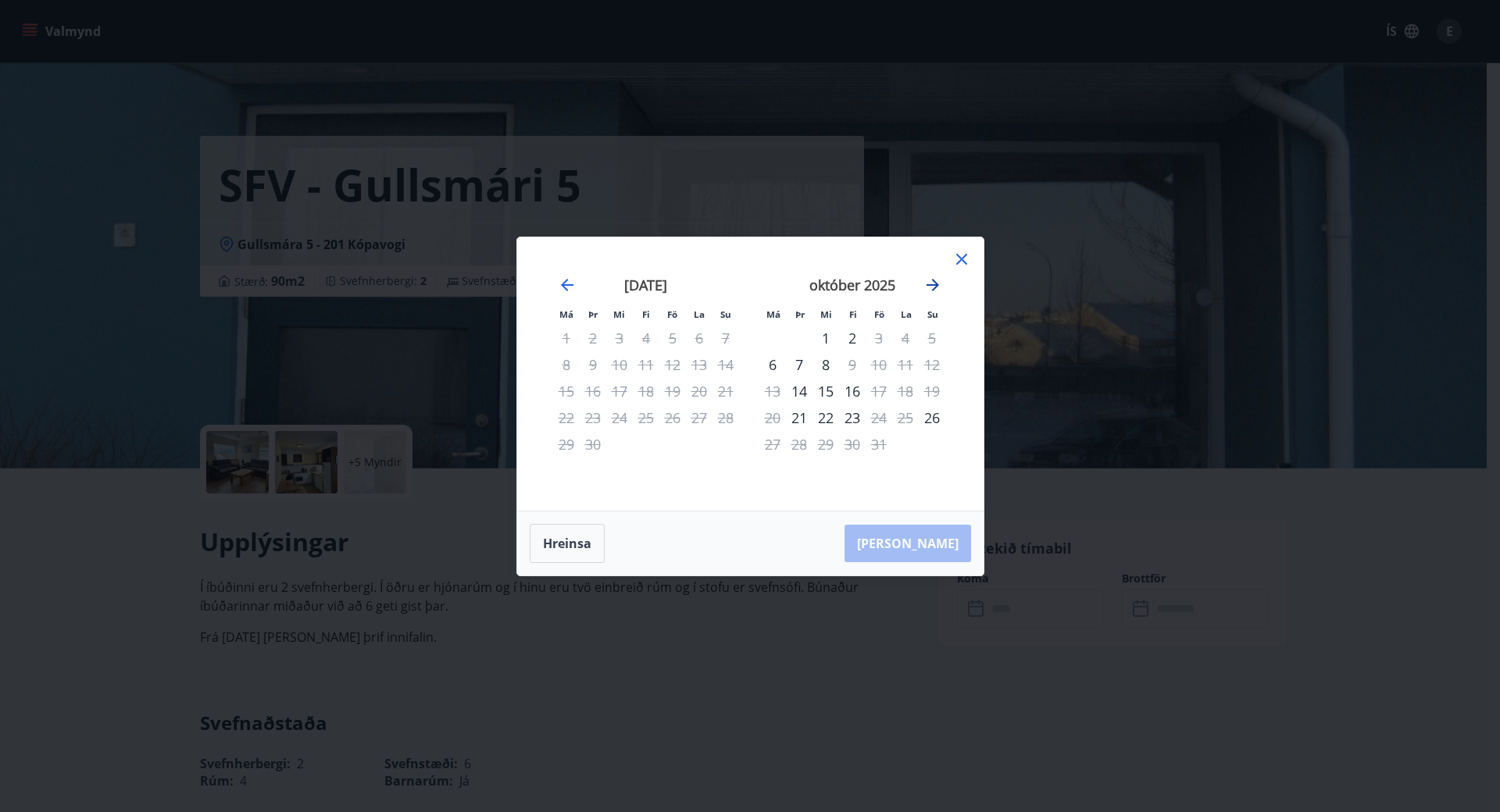
click at [937, 287] on icon "Move forward to switch to the next month." at bounding box center [933, 285] width 13 height 13
click at [959, 258] on icon at bounding box center [962, 259] width 19 height 19
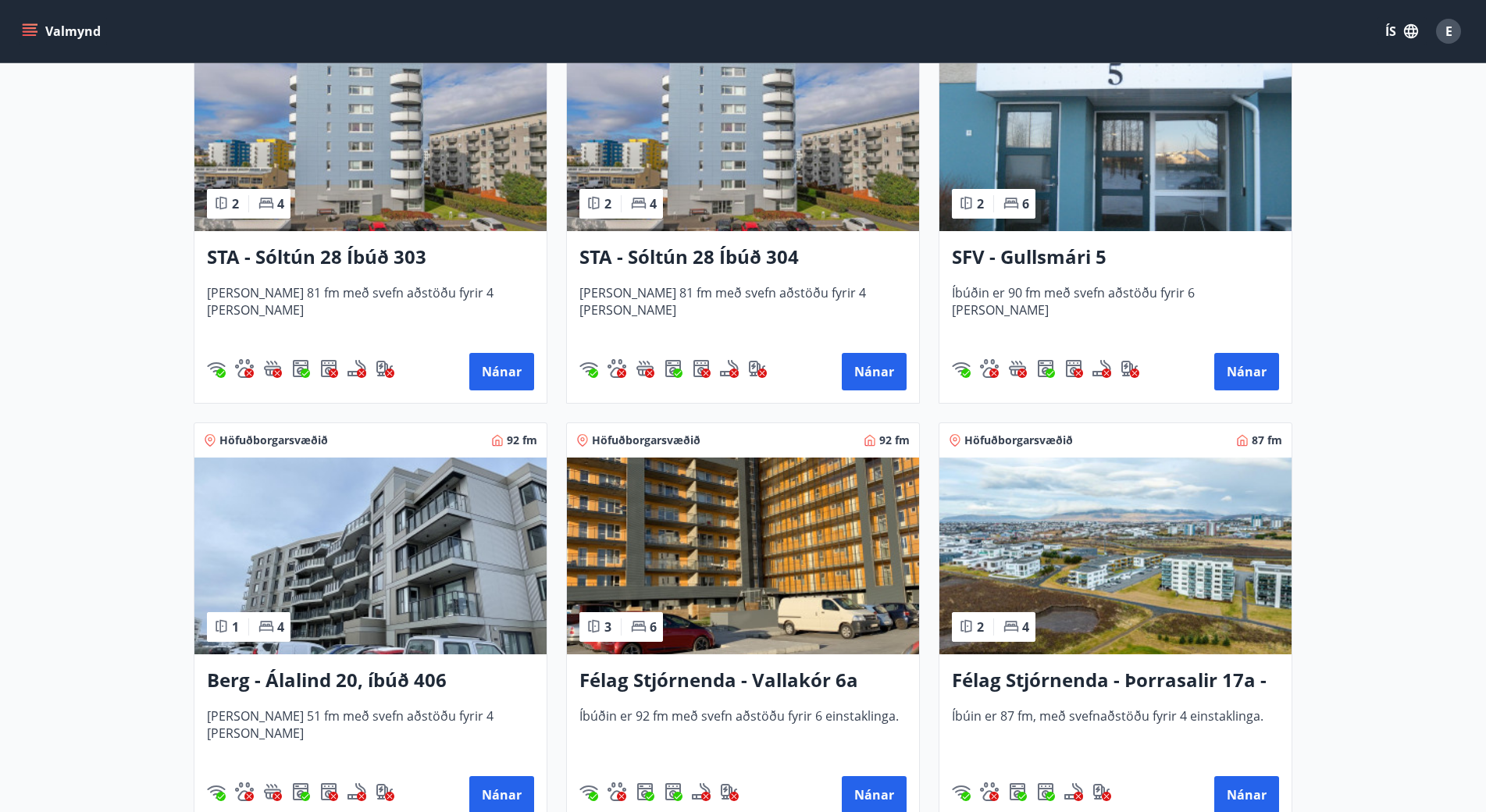
scroll to position [859, 0]
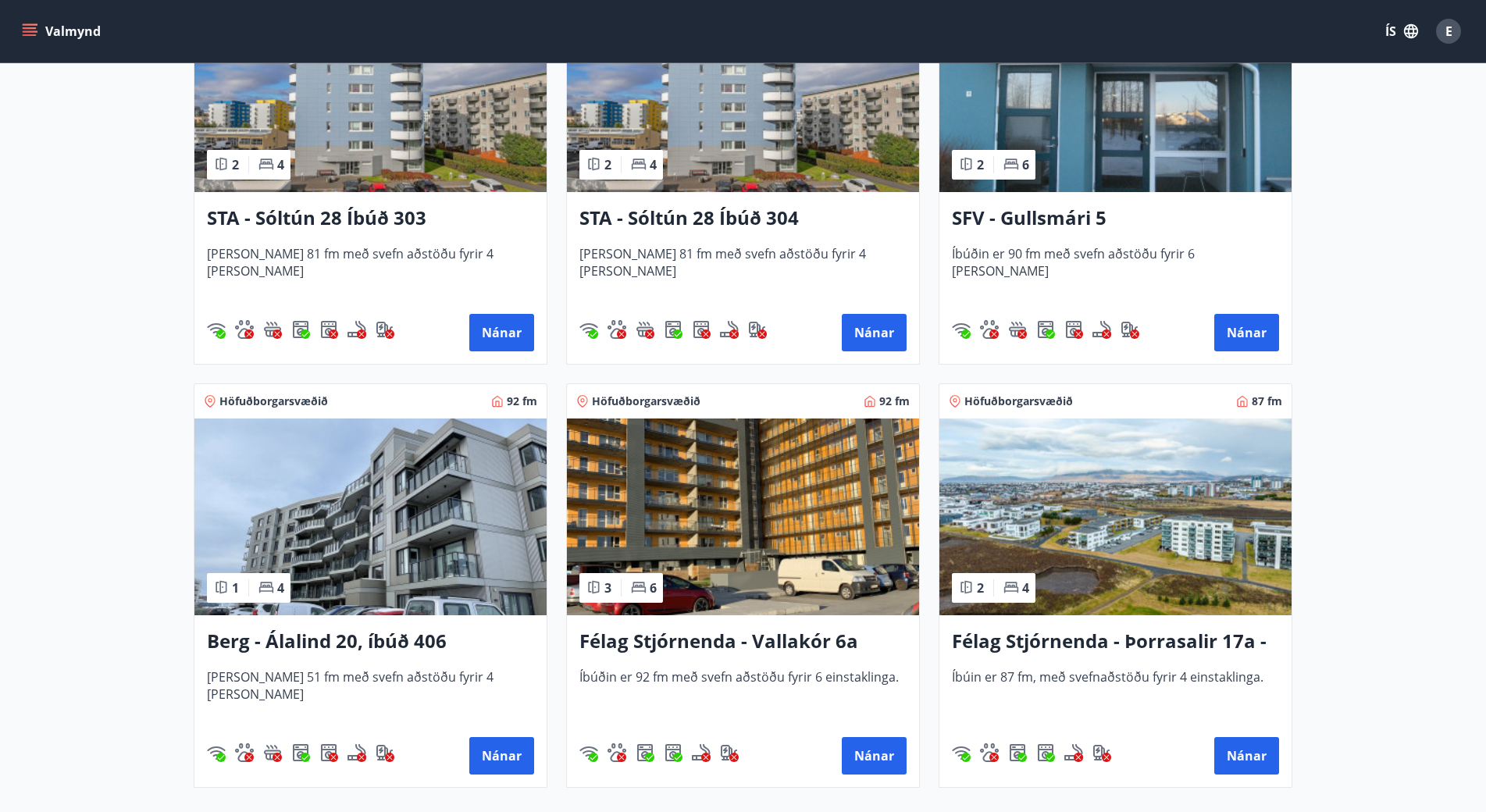
click at [774, 519] on img at bounding box center [743, 517] width 352 height 197
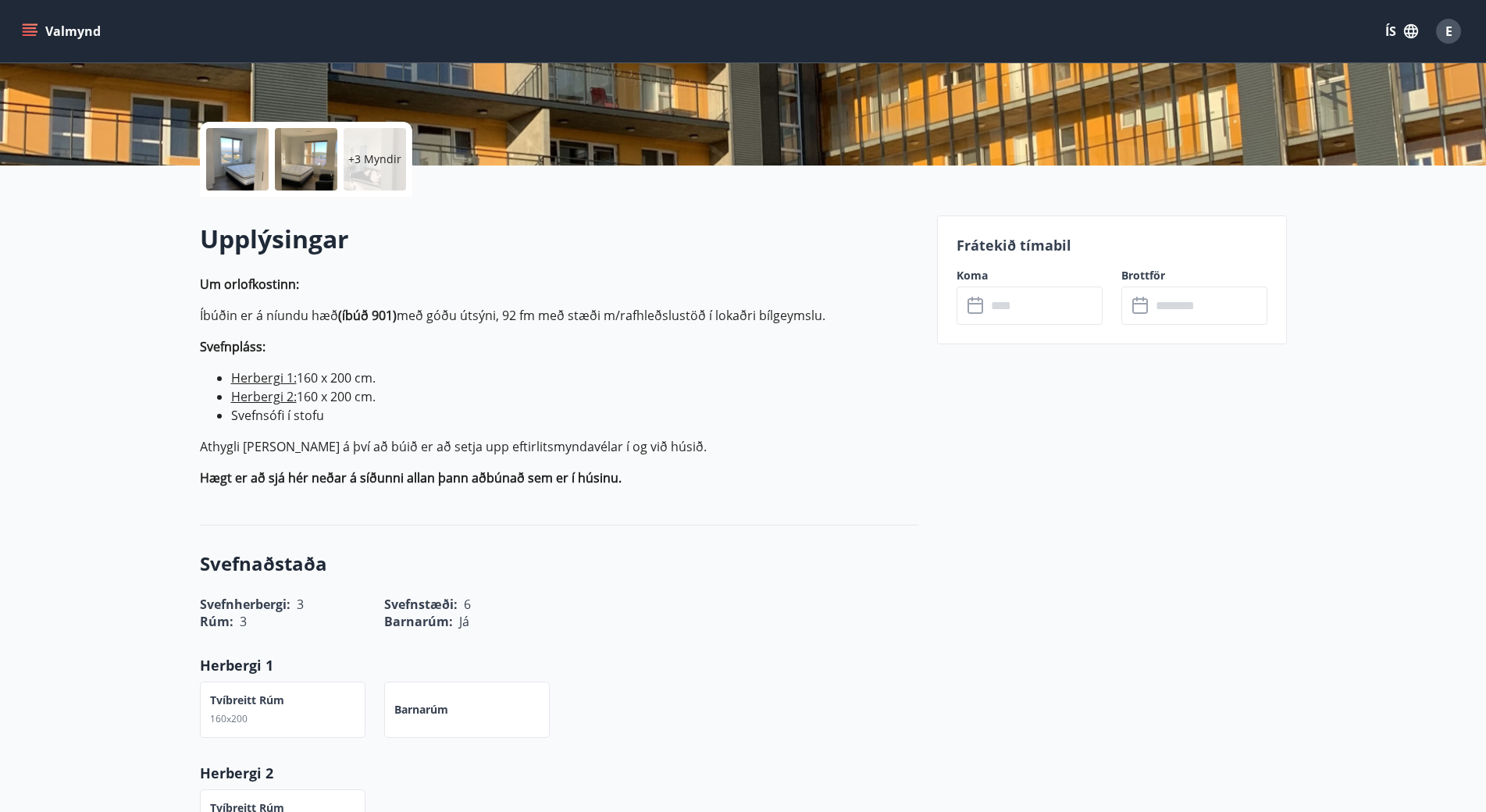
scroll to position [313, 0]
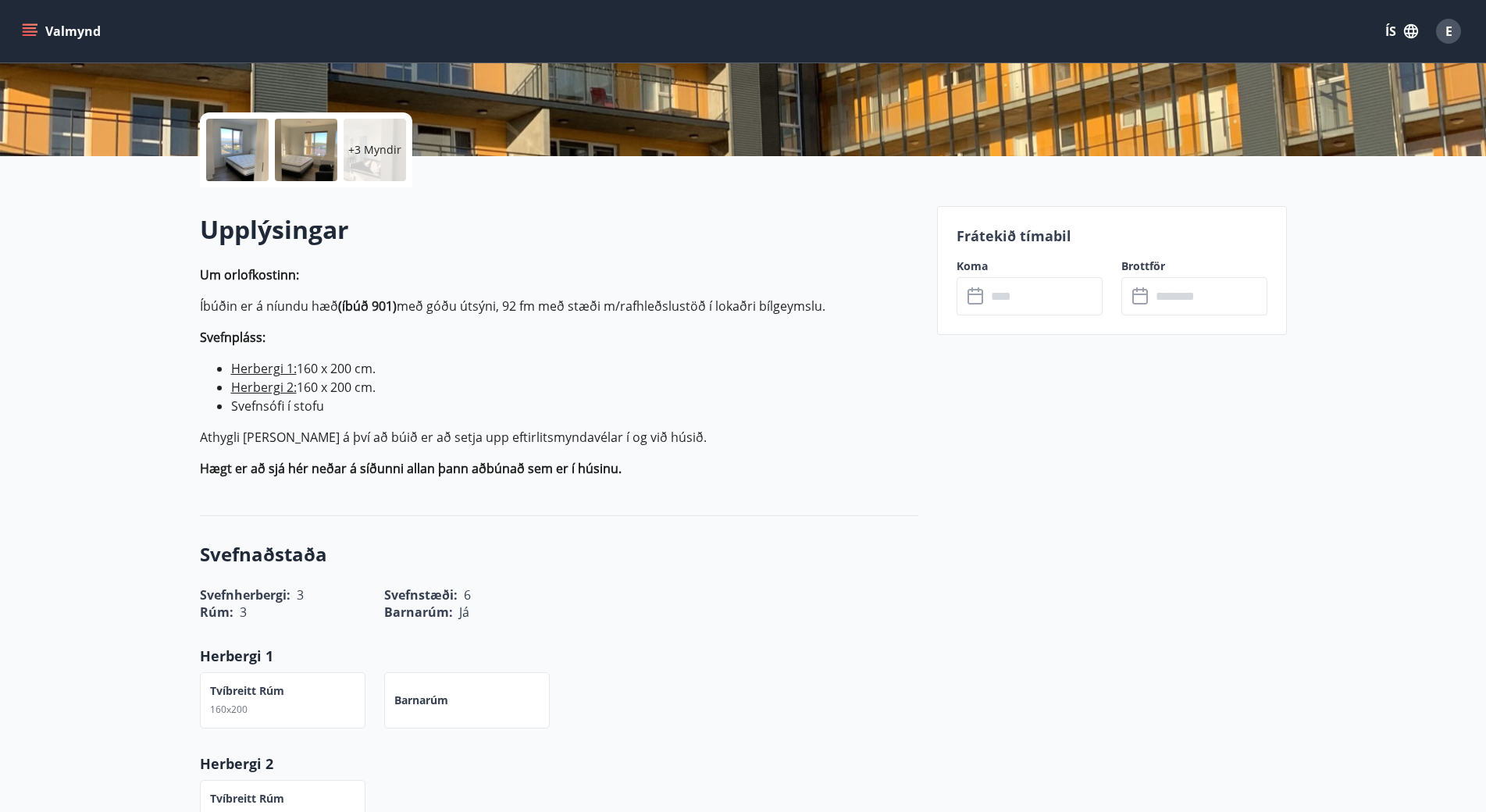
click at [1008, 300] on input "text" at bounding box center [1045, 296] width 116 height 38
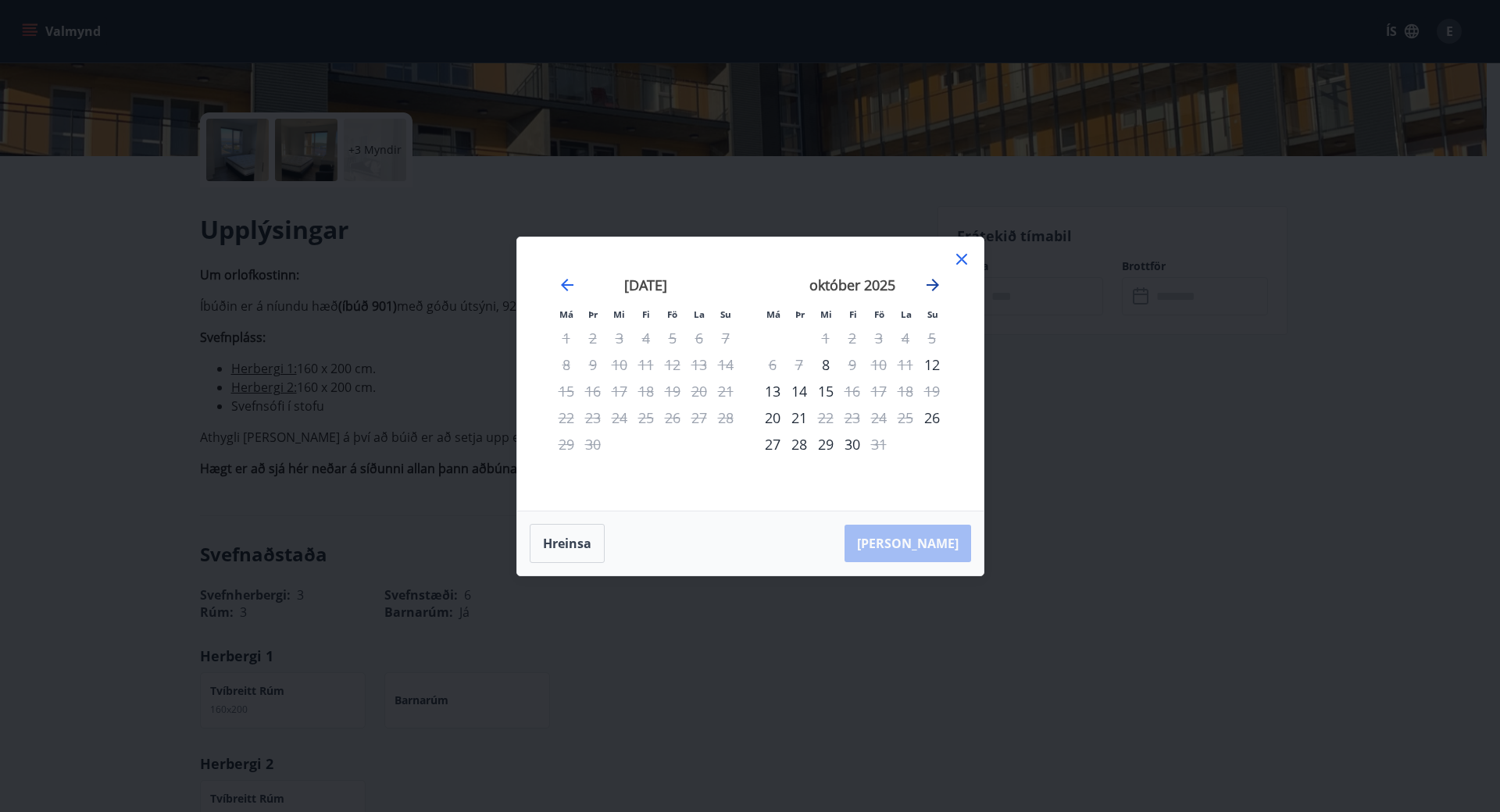
click at [937, 289] on icon "Move forward to switch to the next month." at bounding box center [933, 285] width 19 height 19
click at [963, 260] on icon at bounding box center [962, 259] width 11 height 11
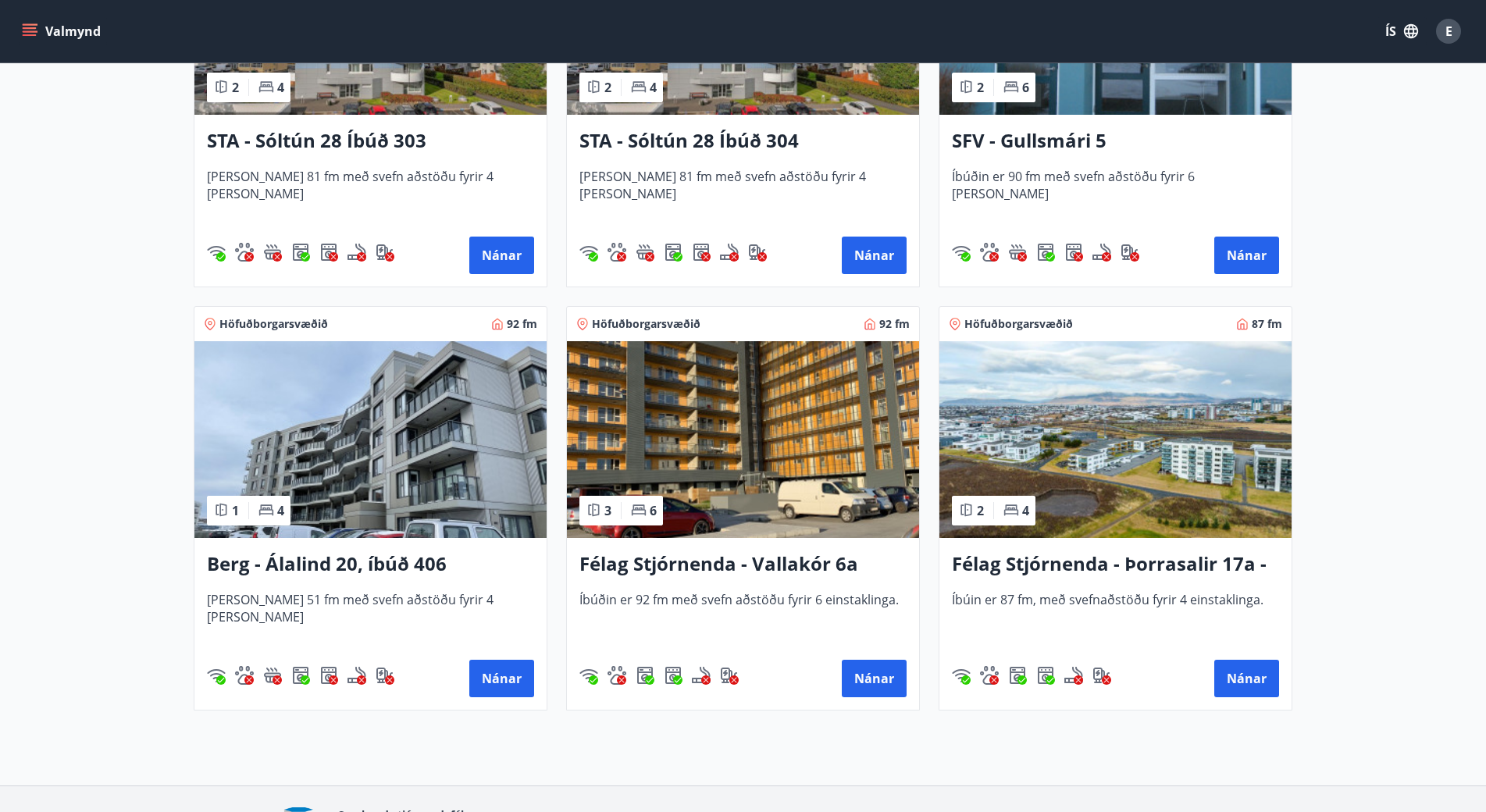
scroll to position [937, 0]
click at [749, 444] on img at bounding box center [743, 439] width 352 height 197
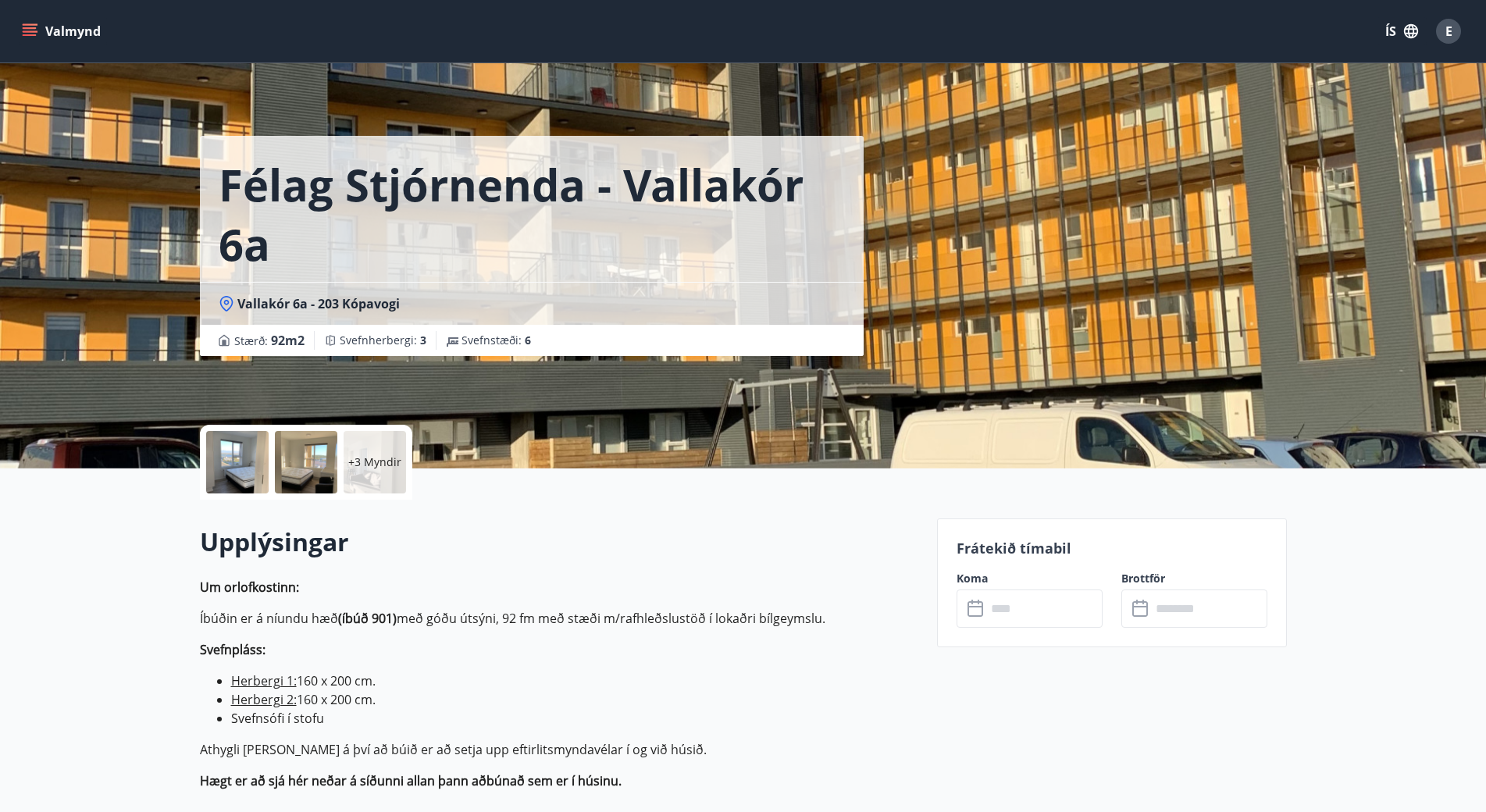
click at [964, 605] on div "​ ​" at bounding box center [1030, 609] width 146 height 38
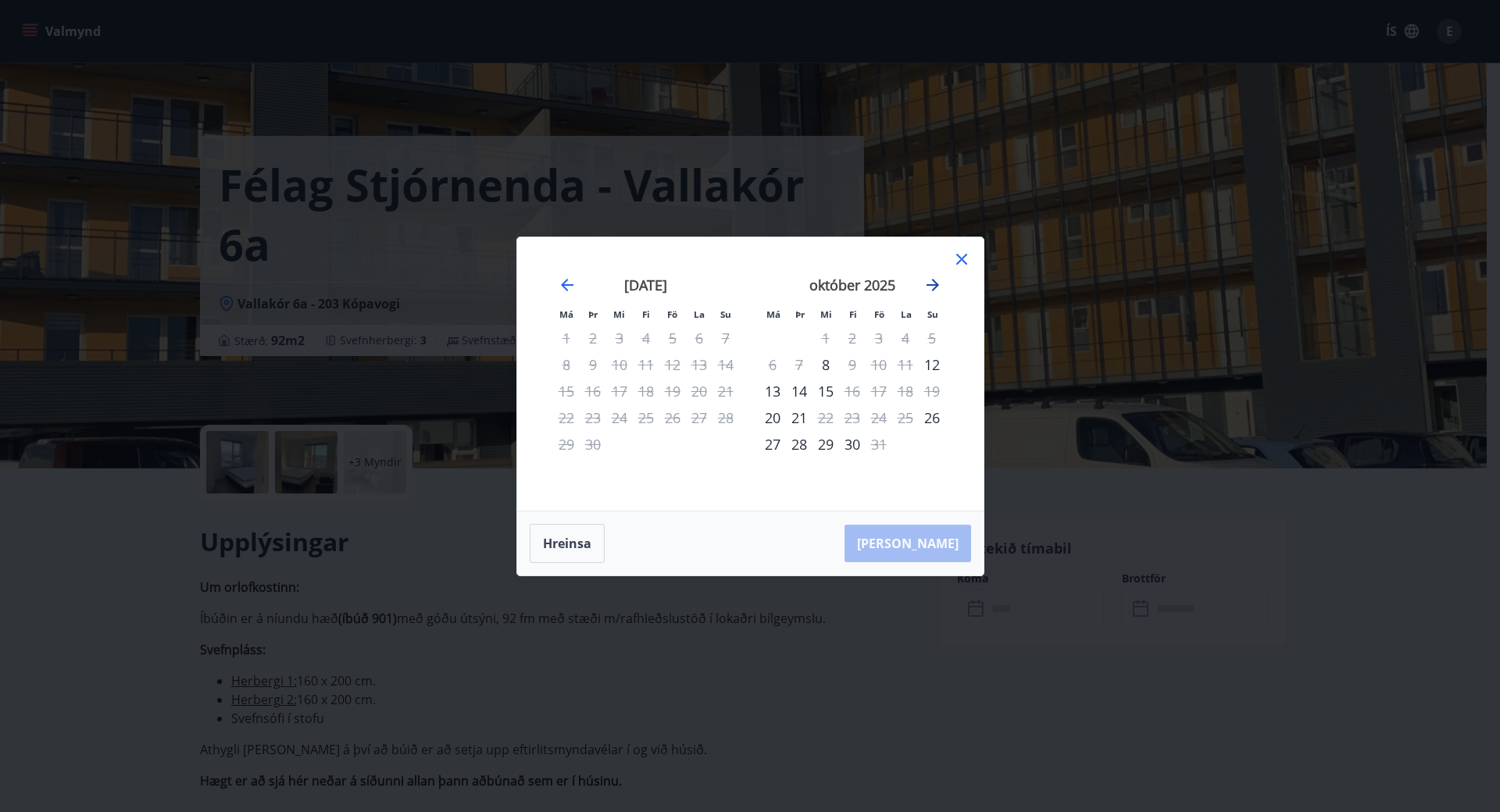
click at [926, 286] on icon "Move forward to switch to the next month." at bounding box center [933, 285] width 19 height 19
click at [960, 259] on icon at bounding box center [962, 259] width 11 height 11
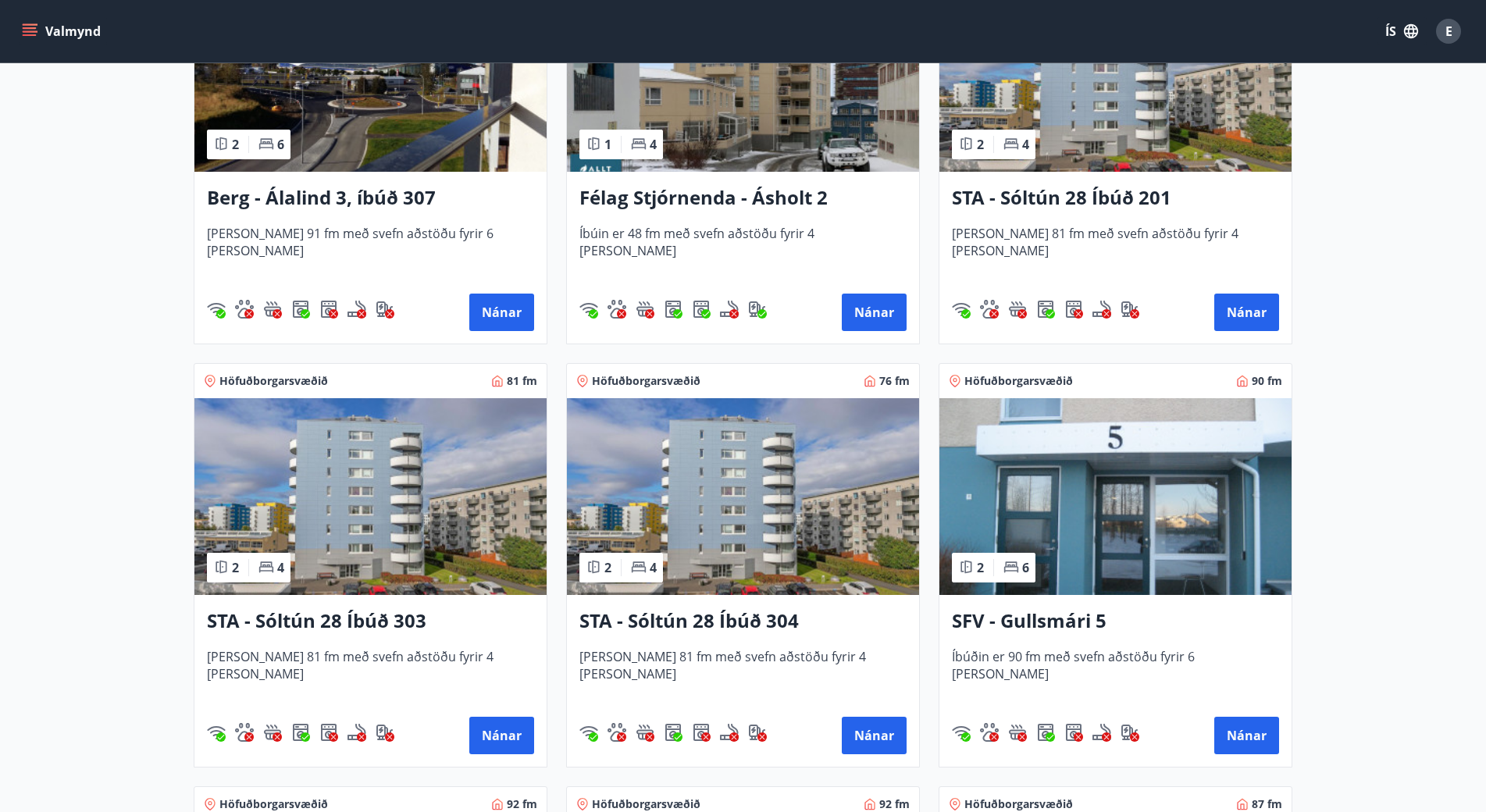
scroll to position [781, 0]
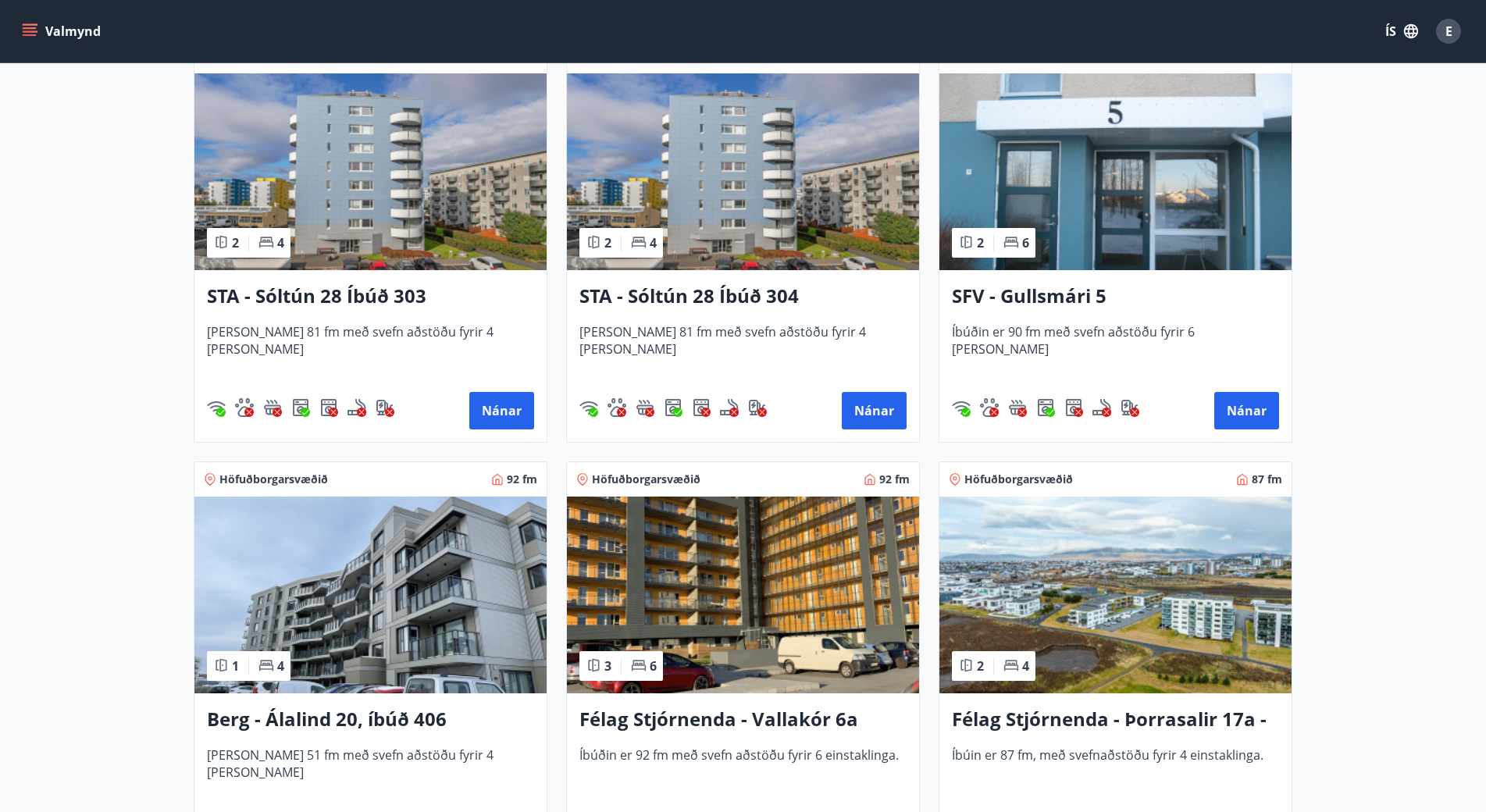
click at [1164, 616] on img at bounding box center [1115, 594] width 352 height 197
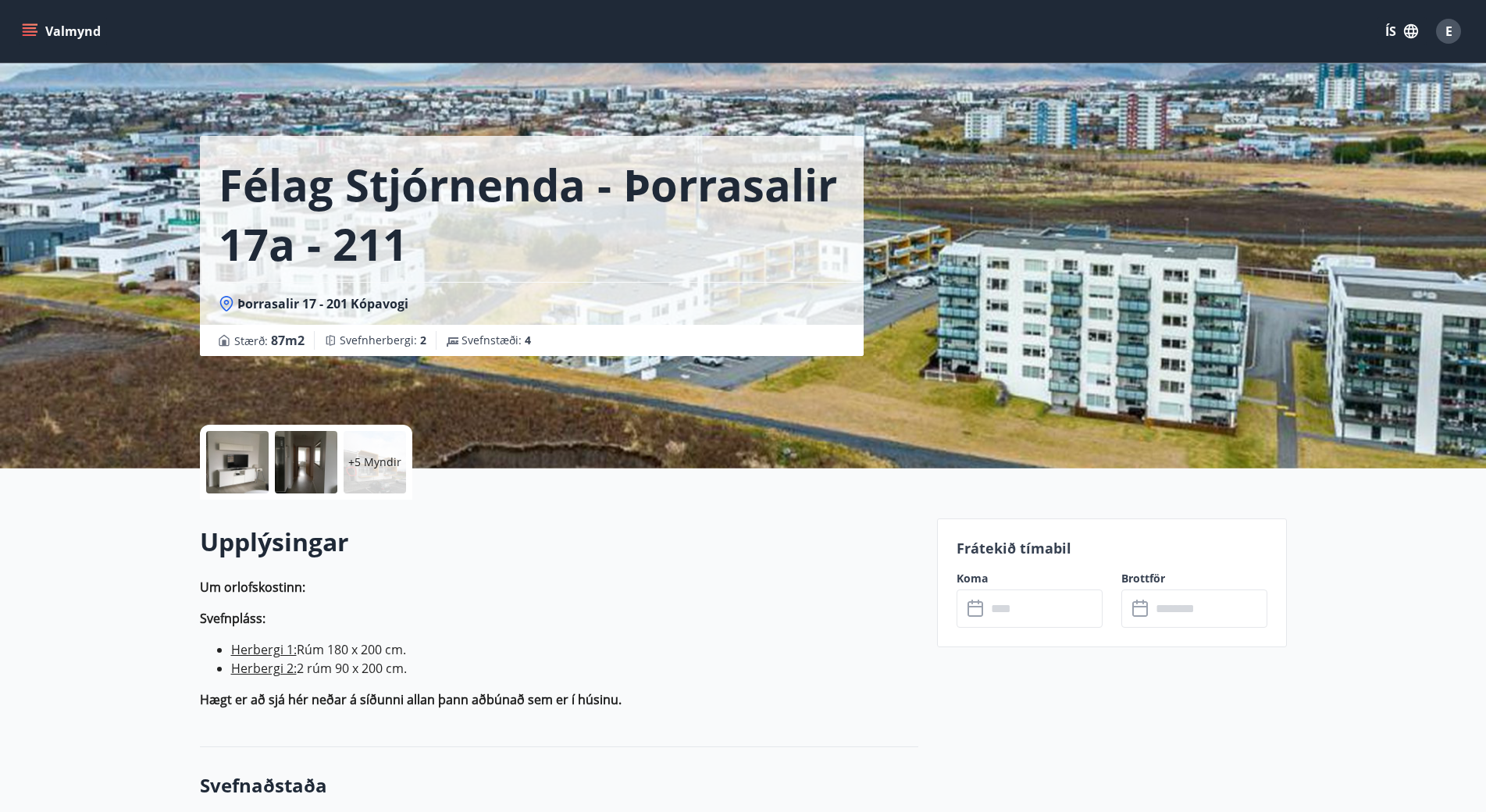
click at [974, 614] on icon at bounding box center [977, 609] width 19 height 19
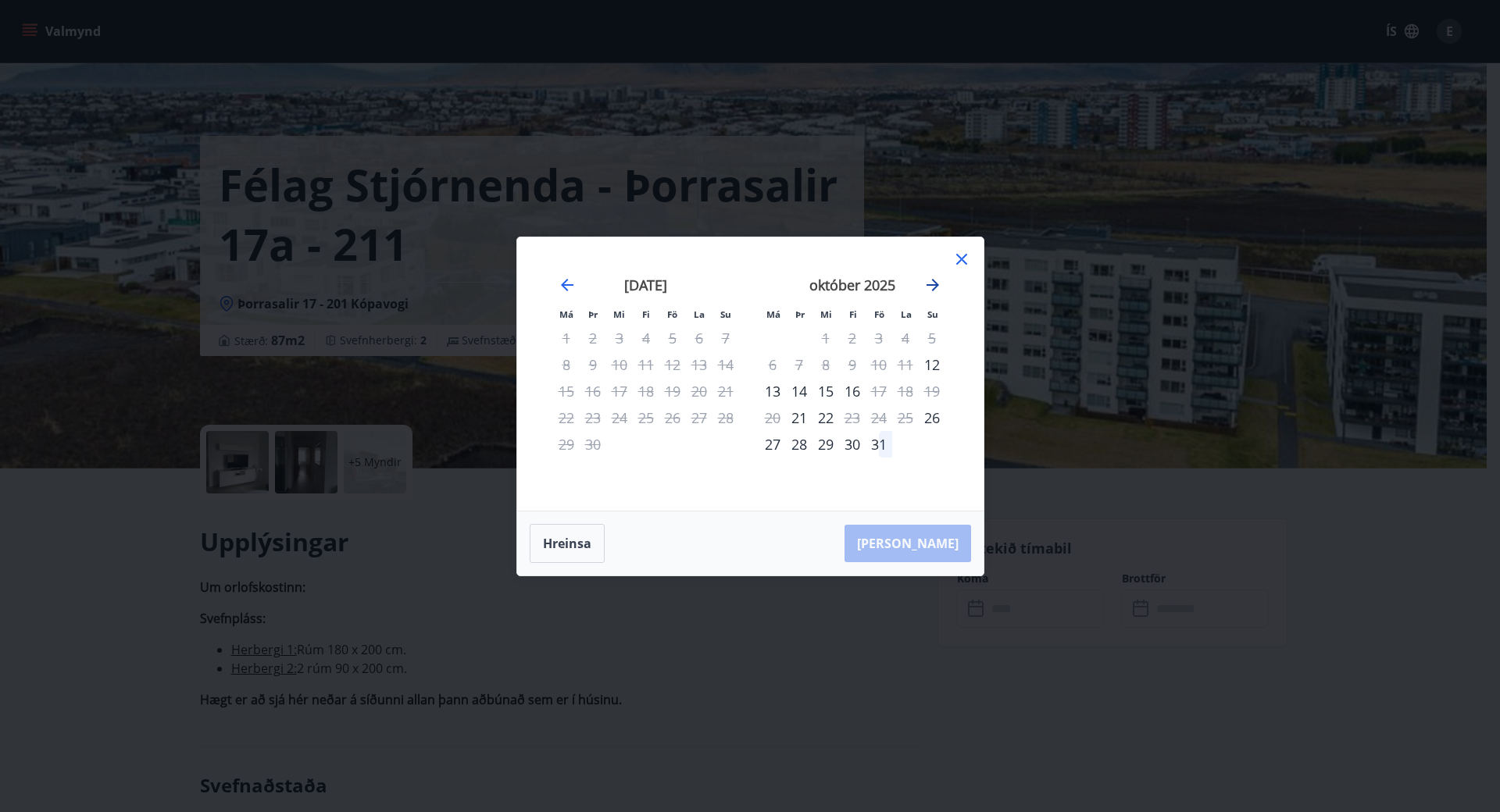
click at [925, 287] on icon "Move forward to switch to the next month." at bounding box center [933, 285] width 19 height 19
click at [969, 245] on div "Má Þr Mi Fi Fö La Su Má Þr Mi Fi Fö La Su október 2025 1 2 3 4 5 6 7 8 9 10 11 …" at bounding box center [750, 374] width 467 height 273
click at [967, 253] on icon at bounding box center [962, 259] width 19 height 19
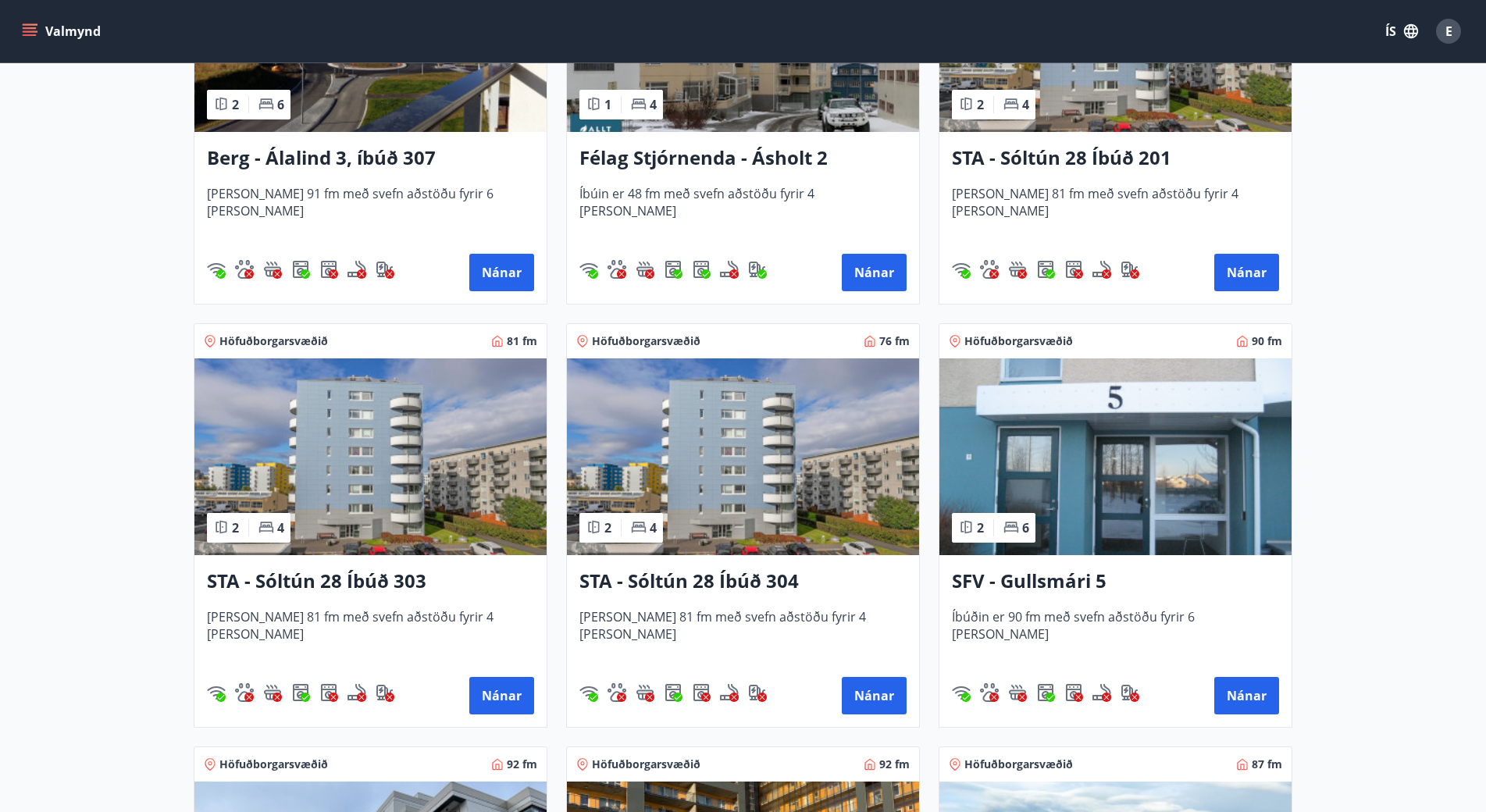
scroll to position [494, 0]
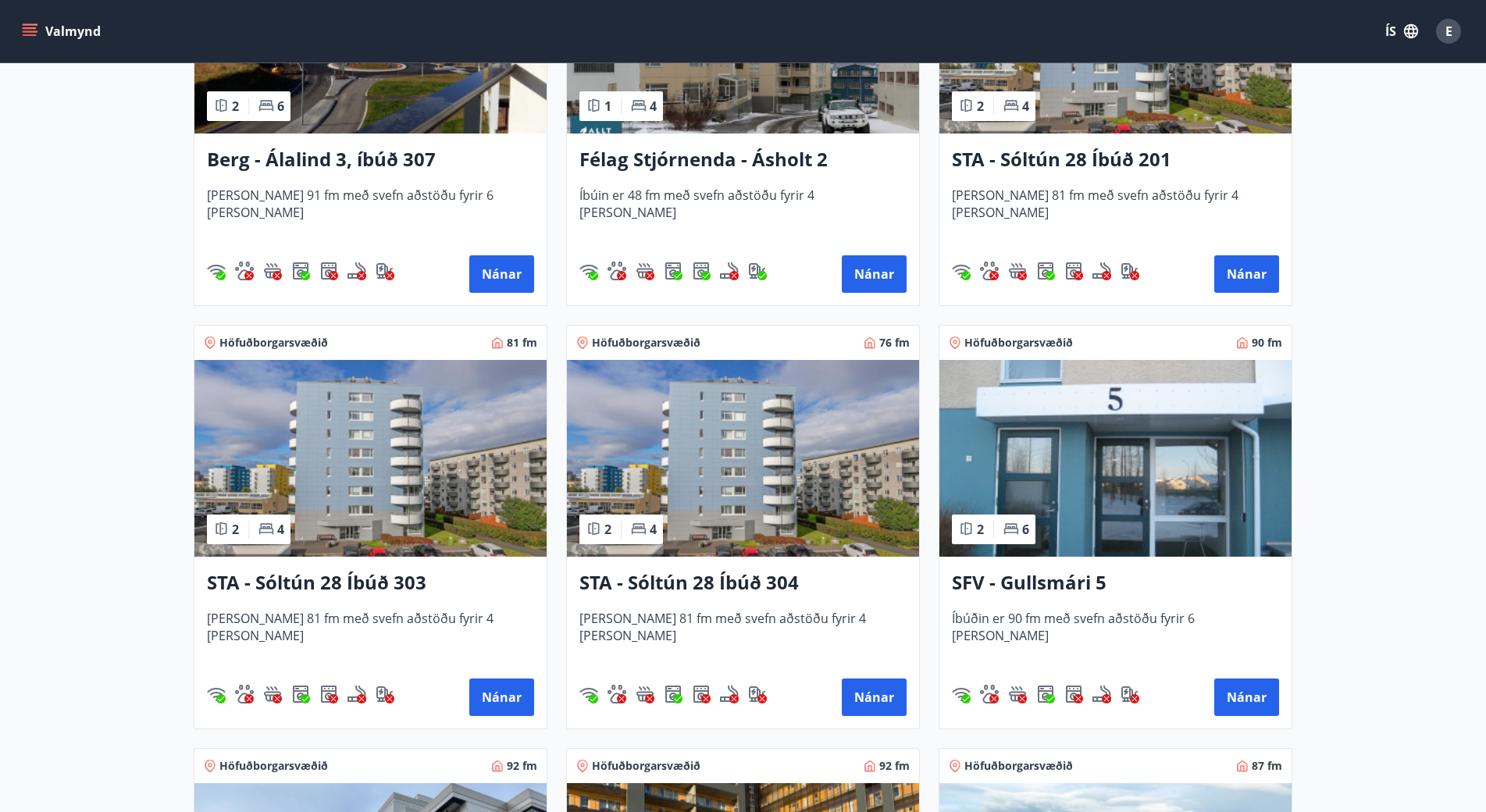
click at [656, 463] on img at bounding box center [743, 458] width 352 height 197
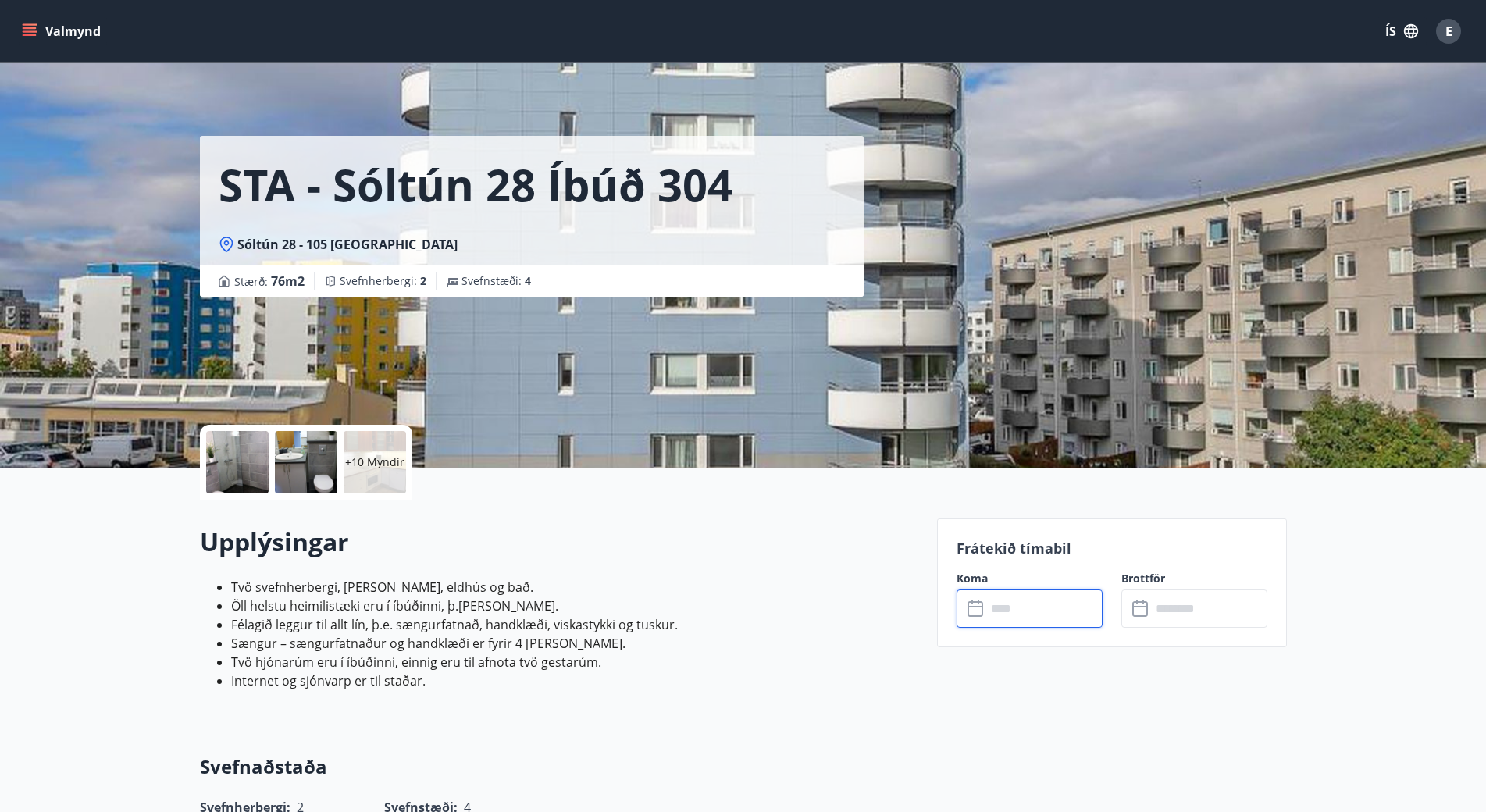
click at [1065, 609] on input "text" at bounding box center [1045, 609] width 116 height 38
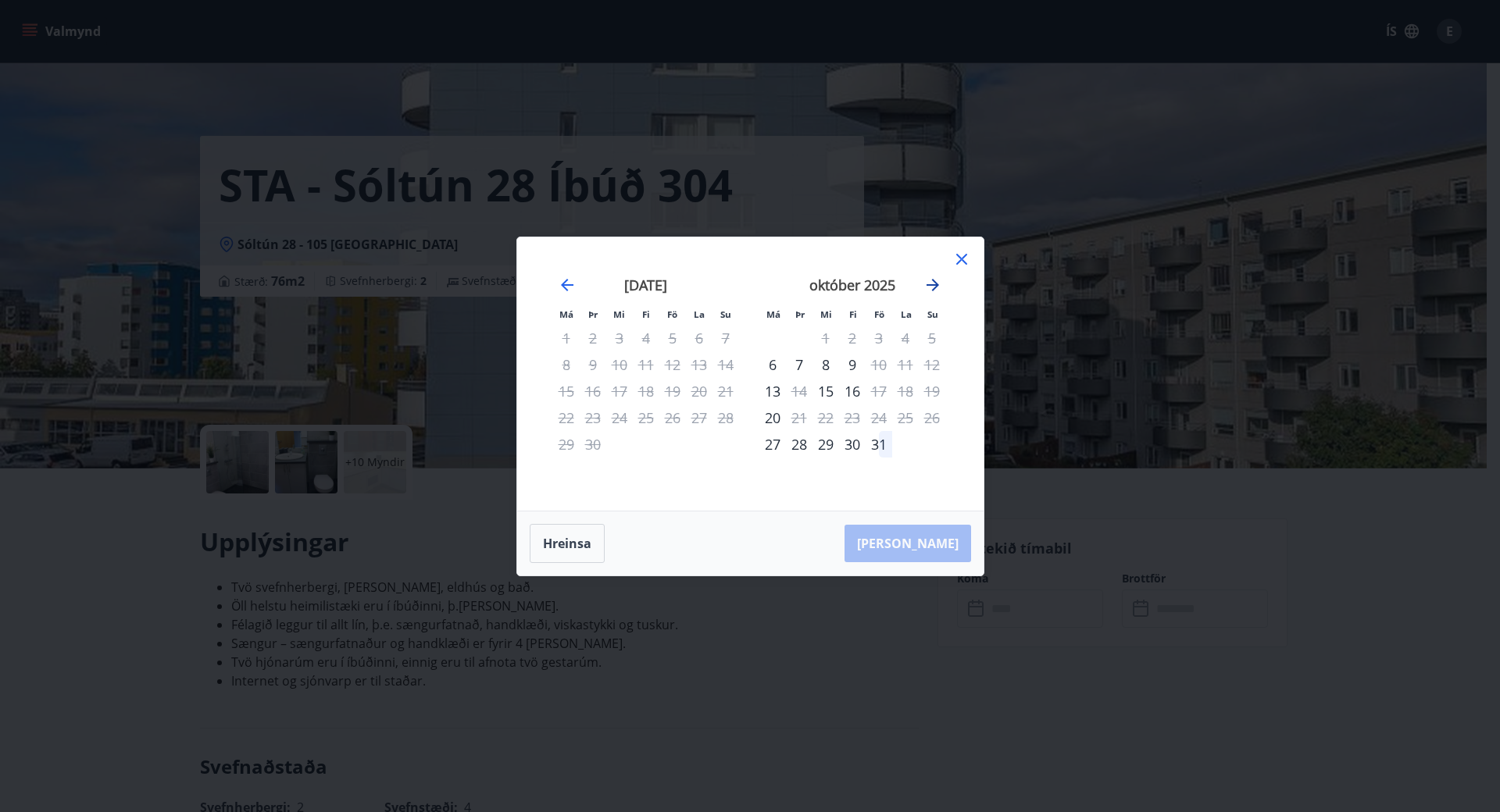
click at [933, 286] on icon "Move forward to switch to the next month." at bounding box center [933, 285] width 19 height 19
click at [961, 261] on icon at bounding box center [962, 259] width 19 height 19
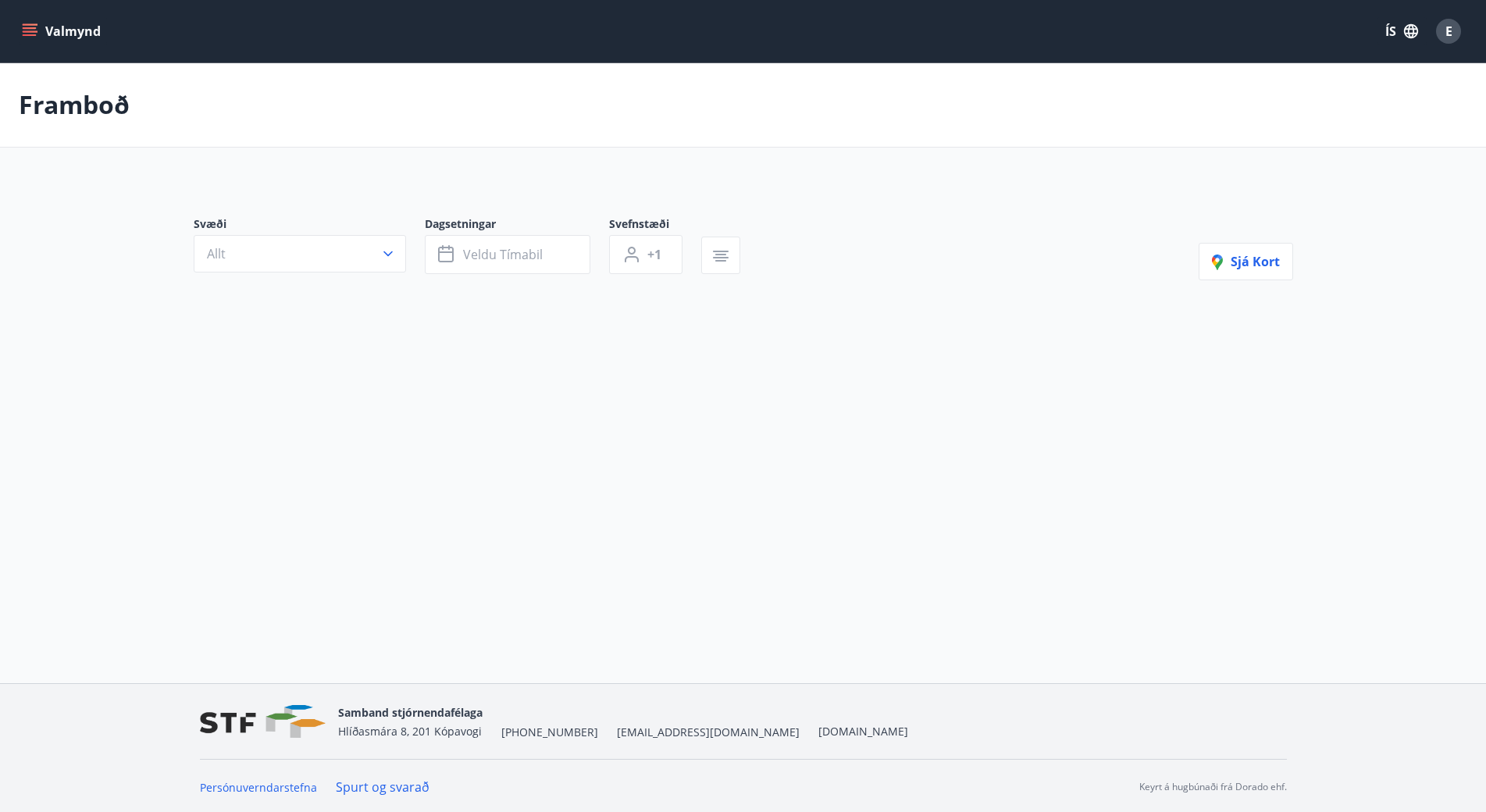
scroll to position [2, 0]
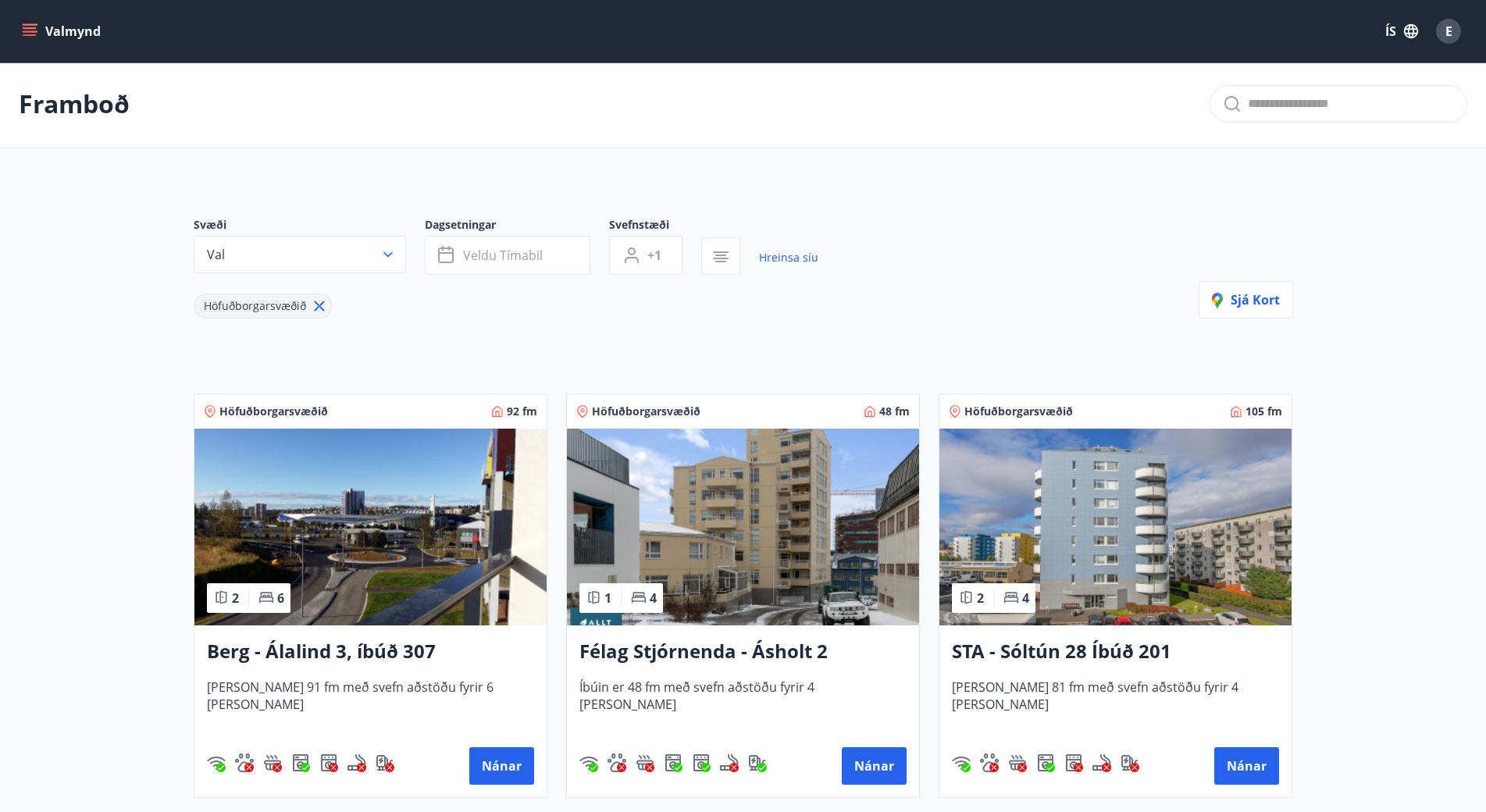
click at [754, 594] on img at bounding box center [743, 527] width 352 height 197
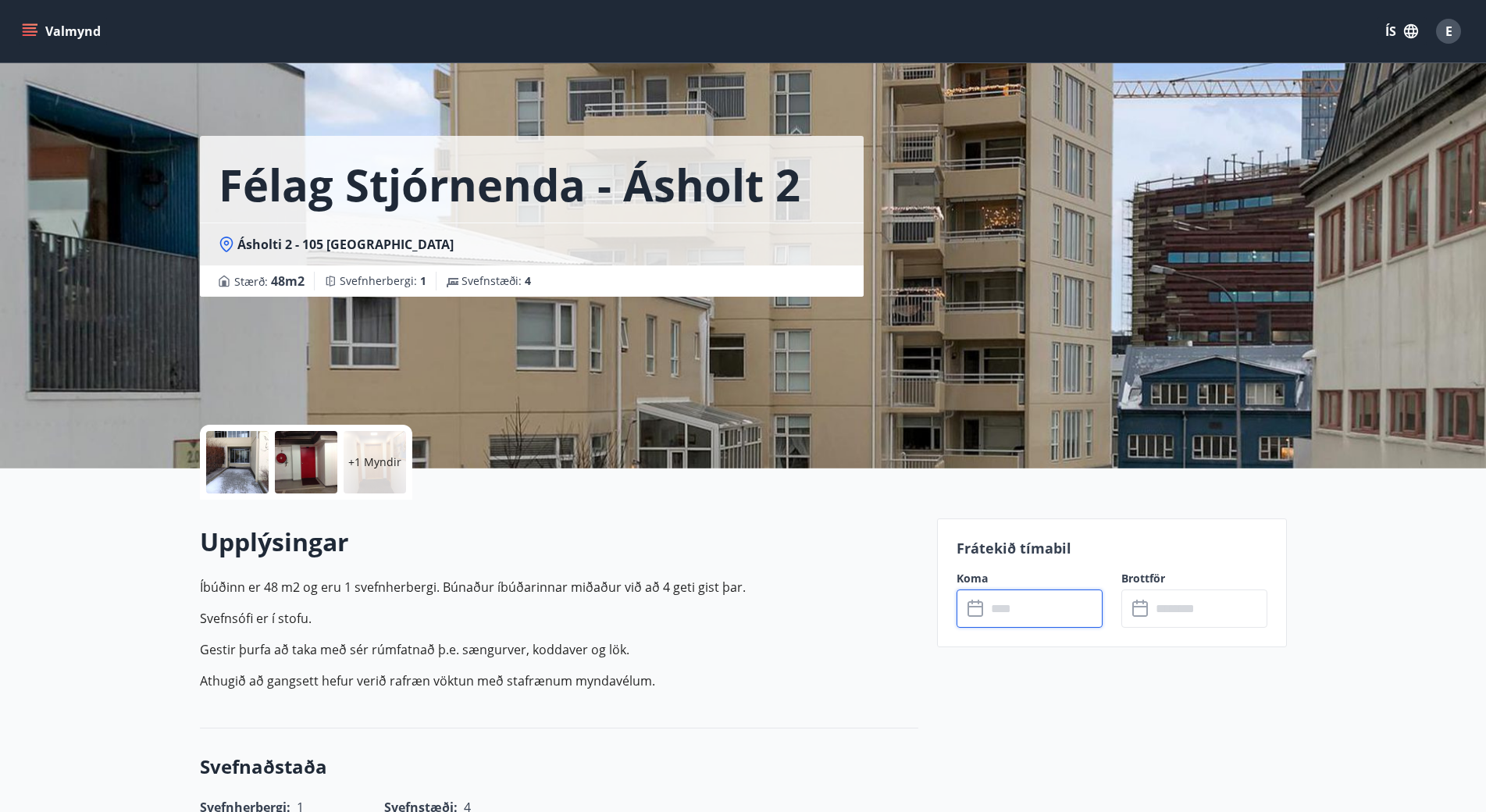
click at [1021, 620] on input "text" at bounding box center [1045, 609] width 116 height 38
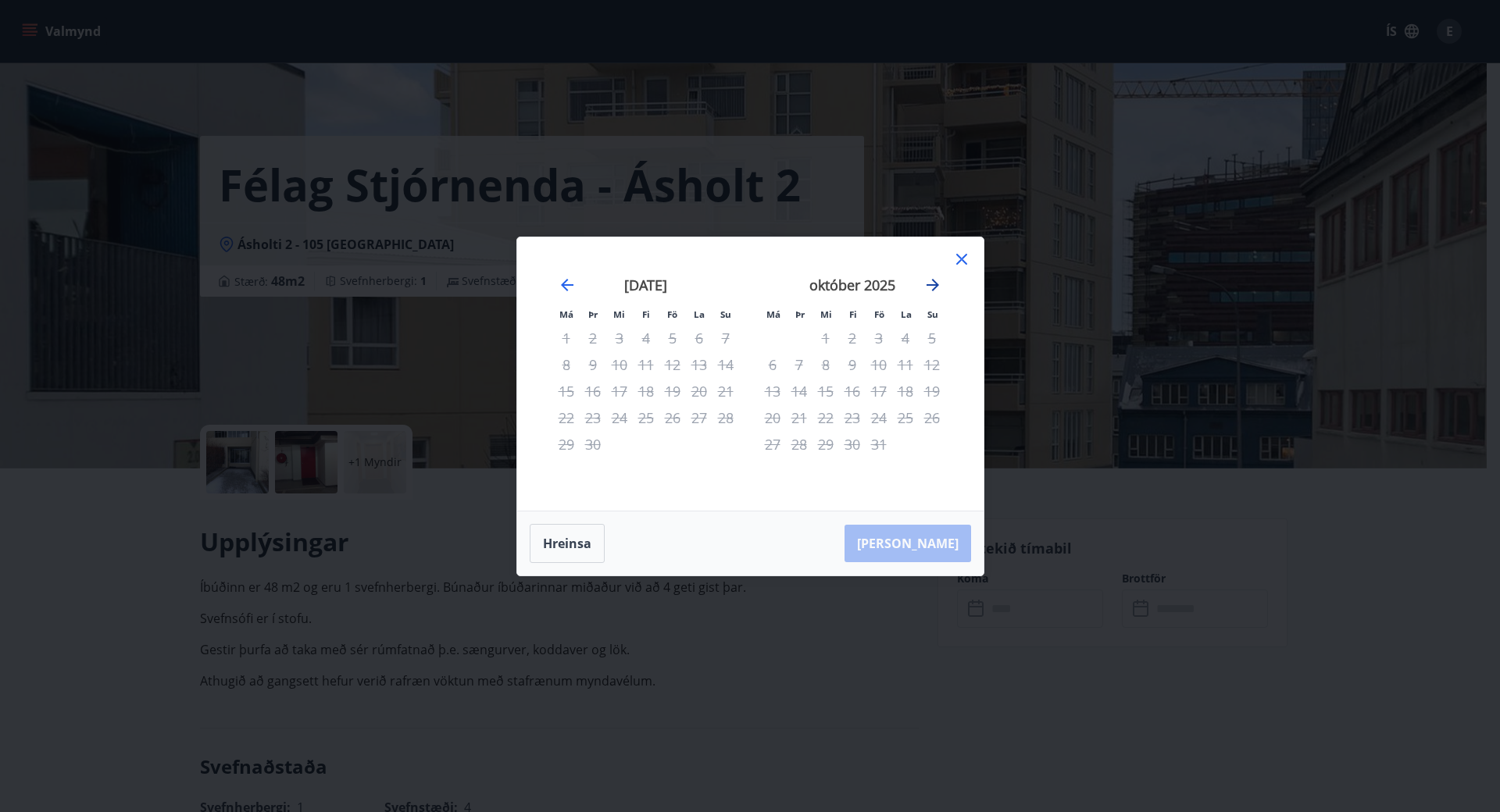
click at [931, 286] on icon "Move forward to switch to the next month." at bounding box center [933, 285] width 19 height 19
click at [849, 390] on div "18" at bounding box center [853, 391] width 27 height 27
click at [769, 415] on div "22" at bounding box center [773, 418] width 27 height 27
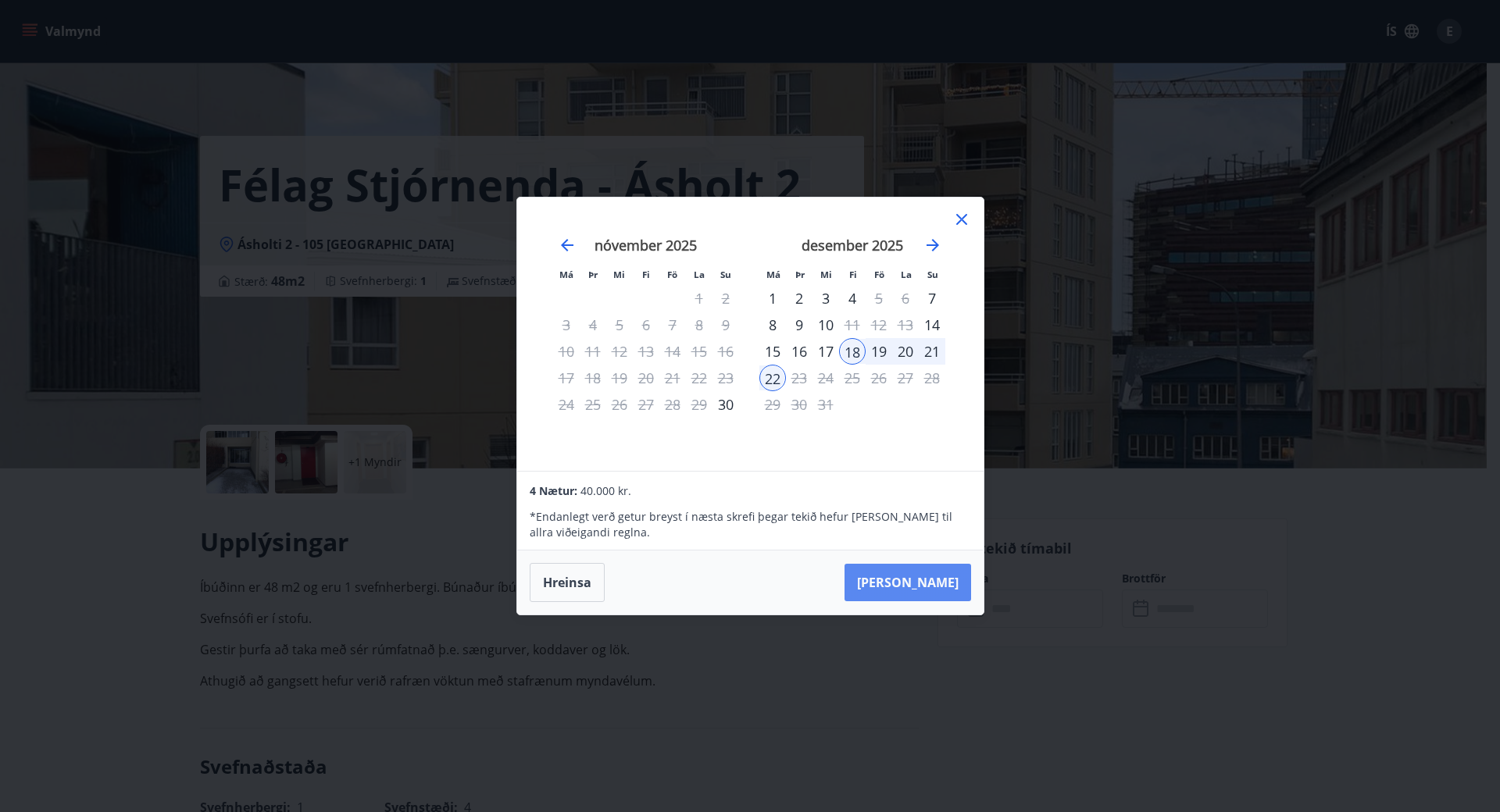
click at [924, 593] on button "Taka Frá" at bounding box center [908, 583] width 127 height 38
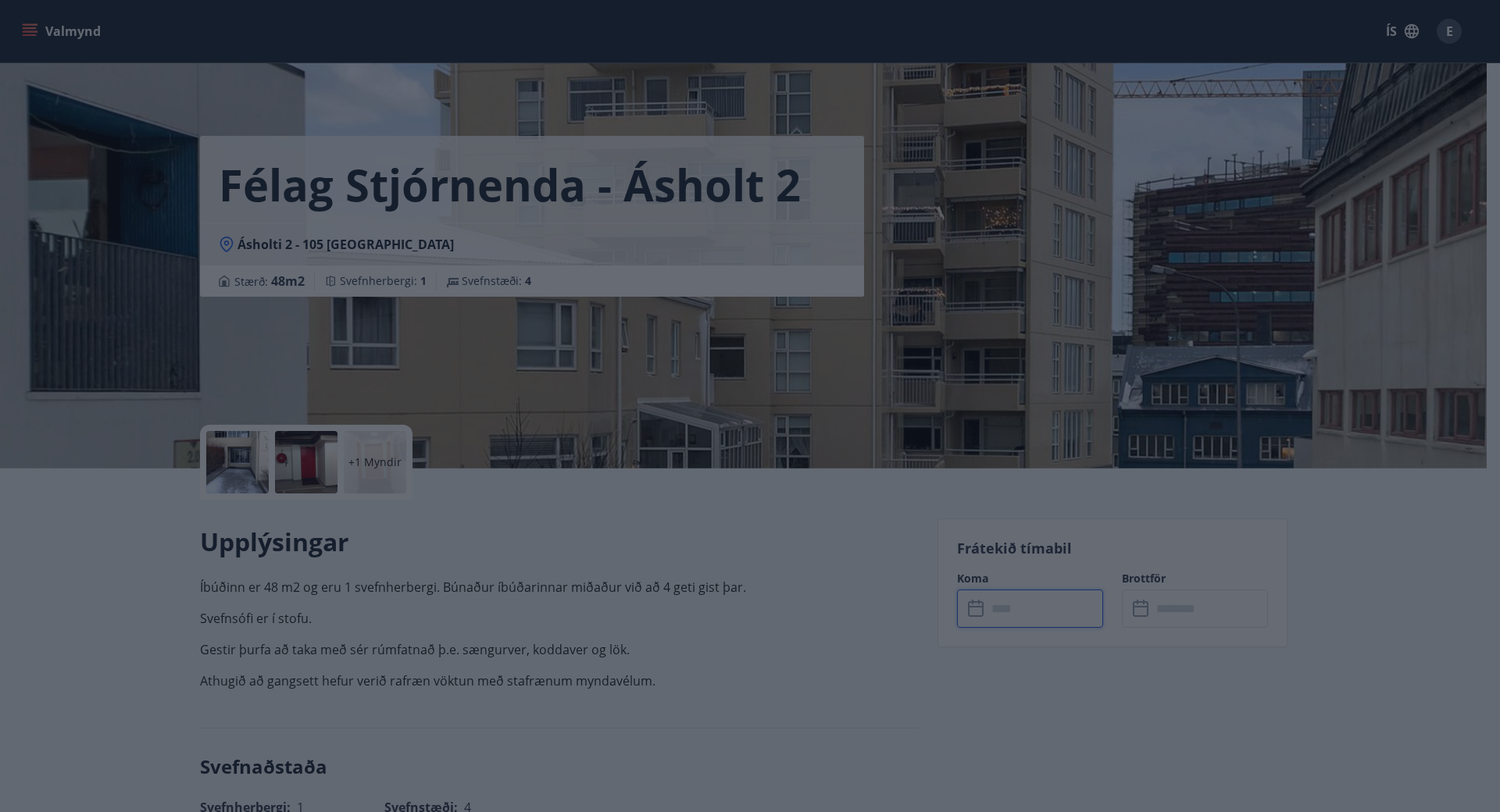
type input "******"
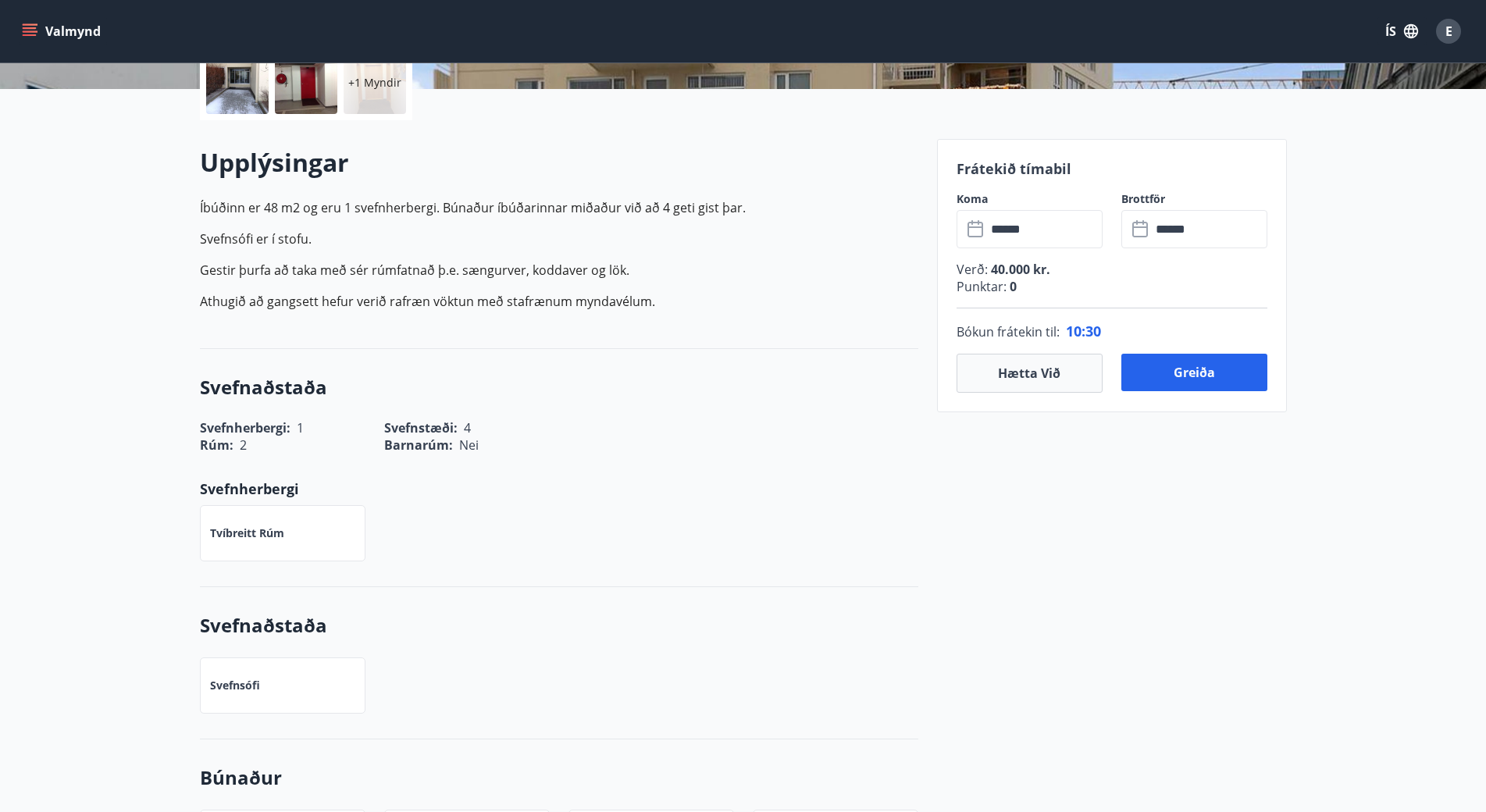
scroll to position [469, 0]
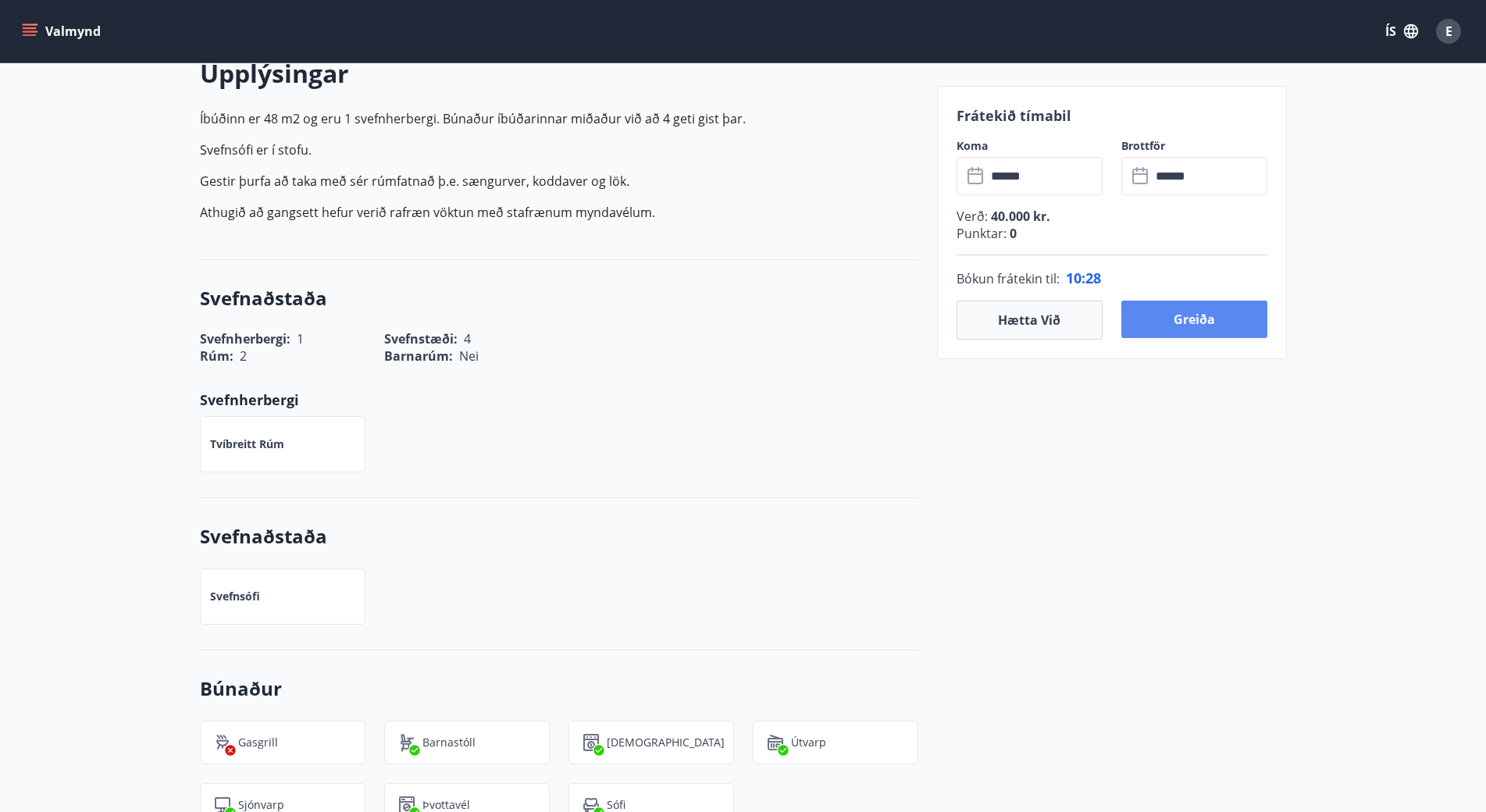
click at [1157, 322] on button "Greiða" at bounding box center [1195, 320] width 146 height 38
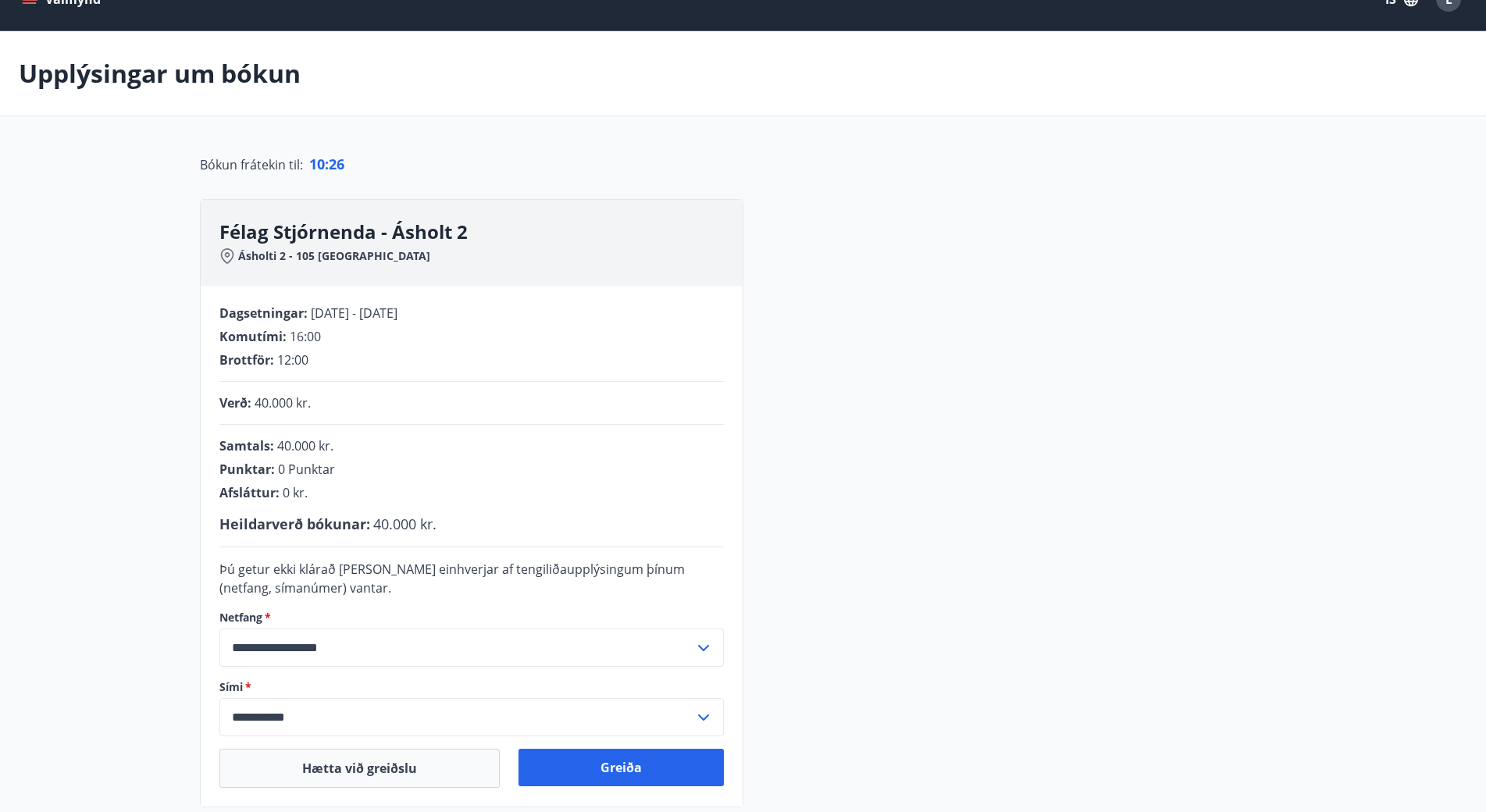
scroll to position [221, 0]
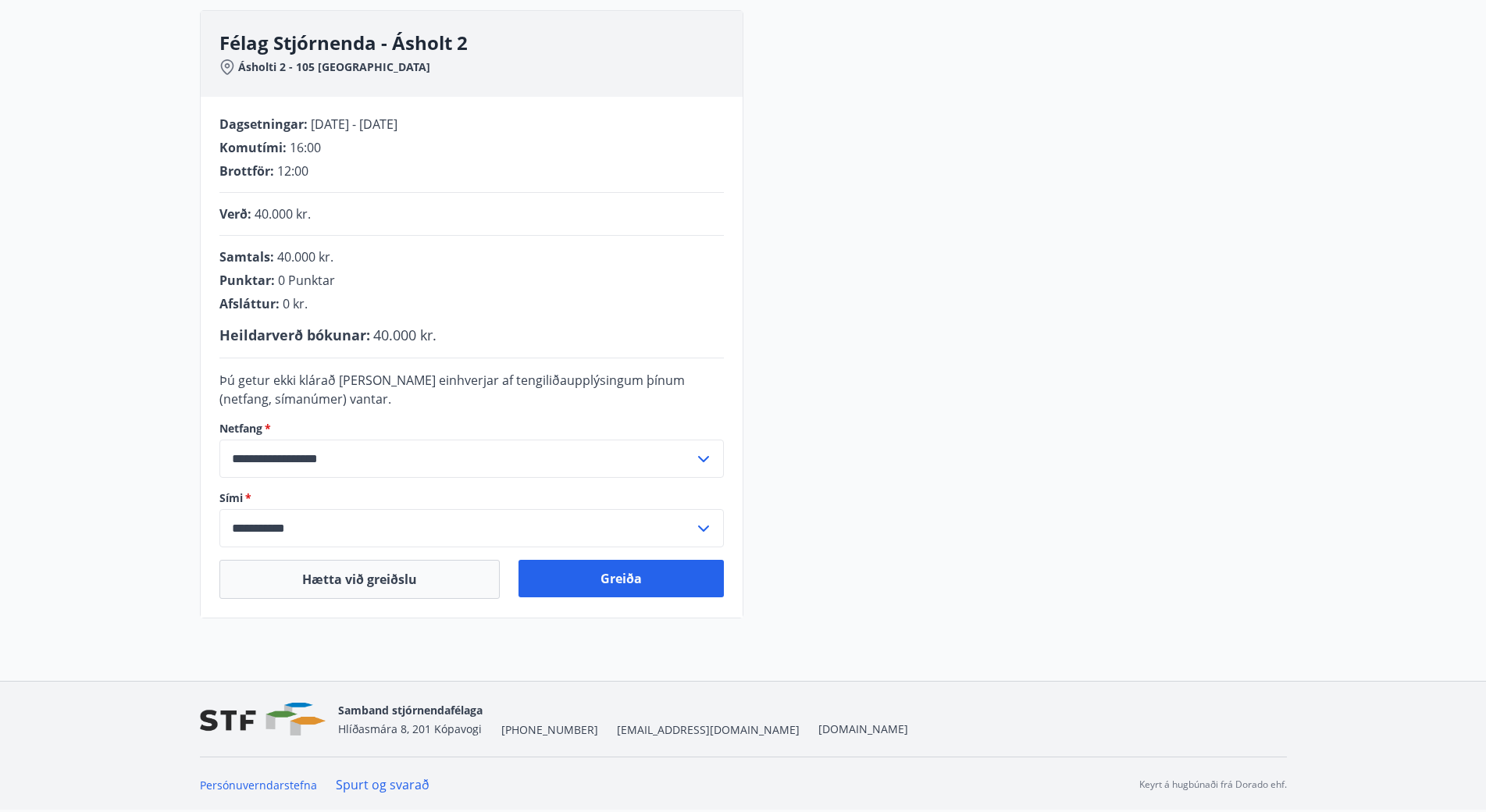
click at [916, 246] on div "**********" at bounding box center [744, 314] width 1087 height 609
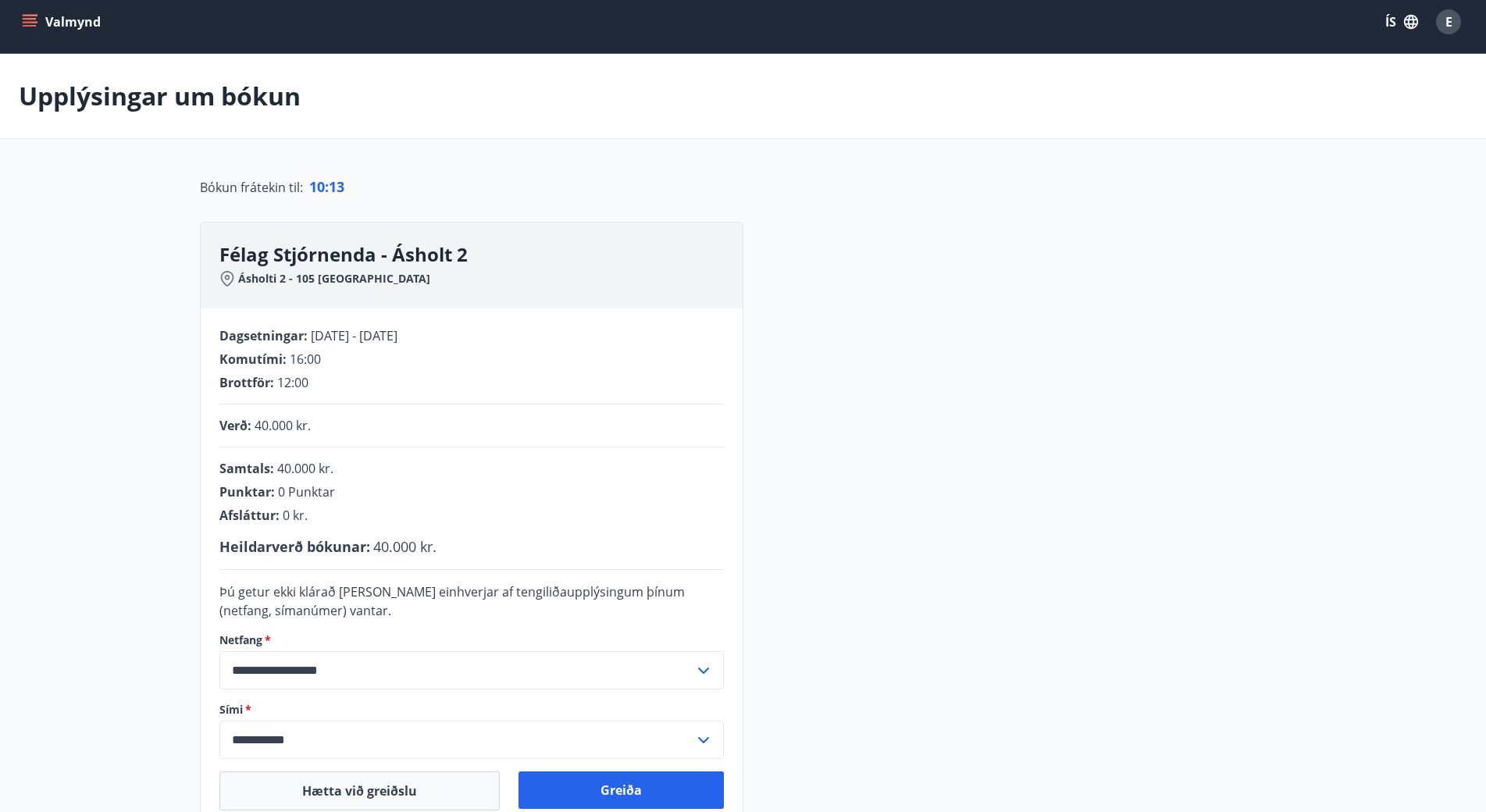
scroll to position [0, 0]
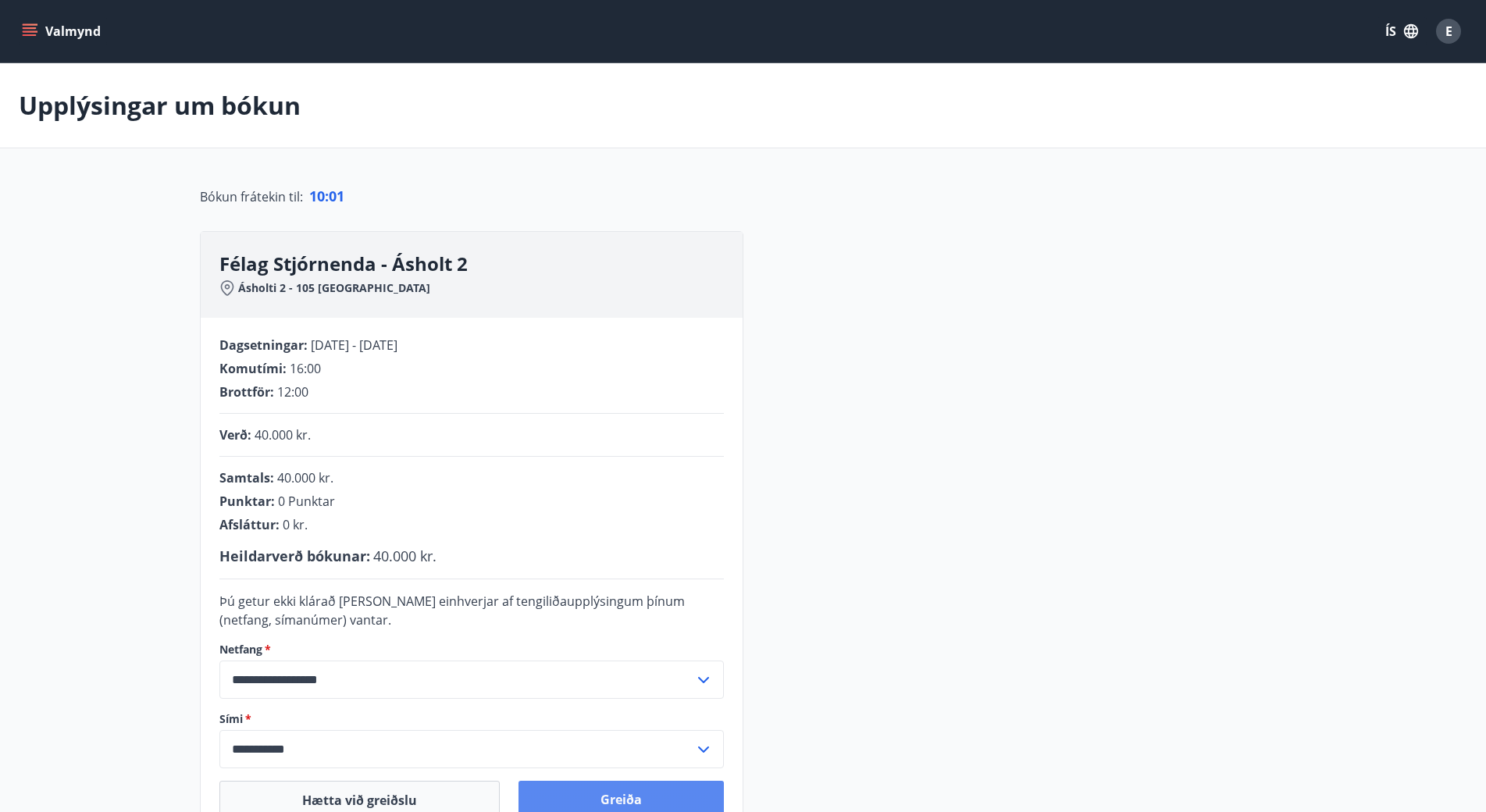
click at [627, 788] on button "Greiða" at bounding box center [621, 799] width 206 height 38
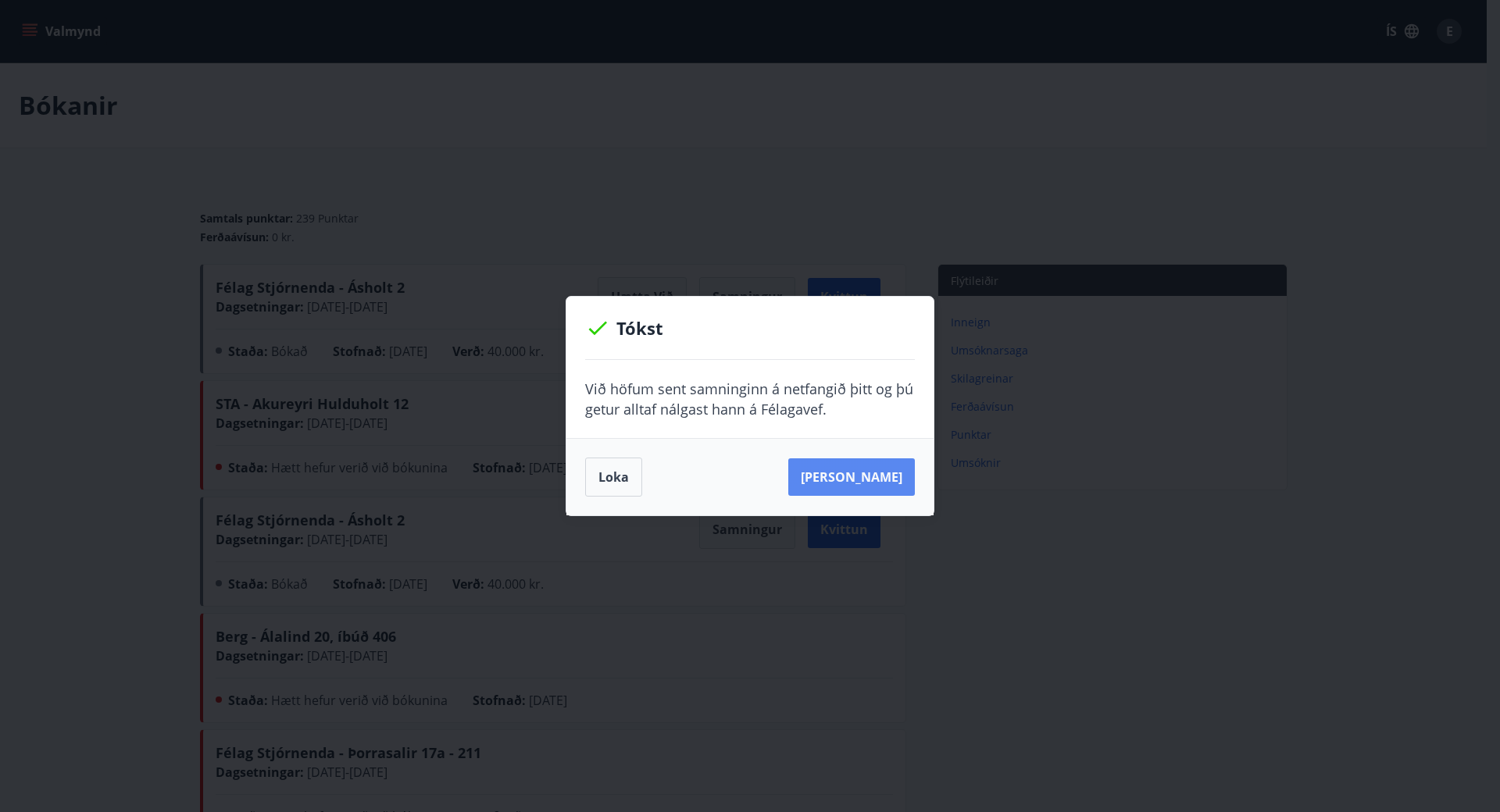
click at [893, 477] on button "[PERSON_NAME]" at bounding box center [851, 477] width 127 height 38
